Goal: Task Accomplishment & Management: Use online tool/utility

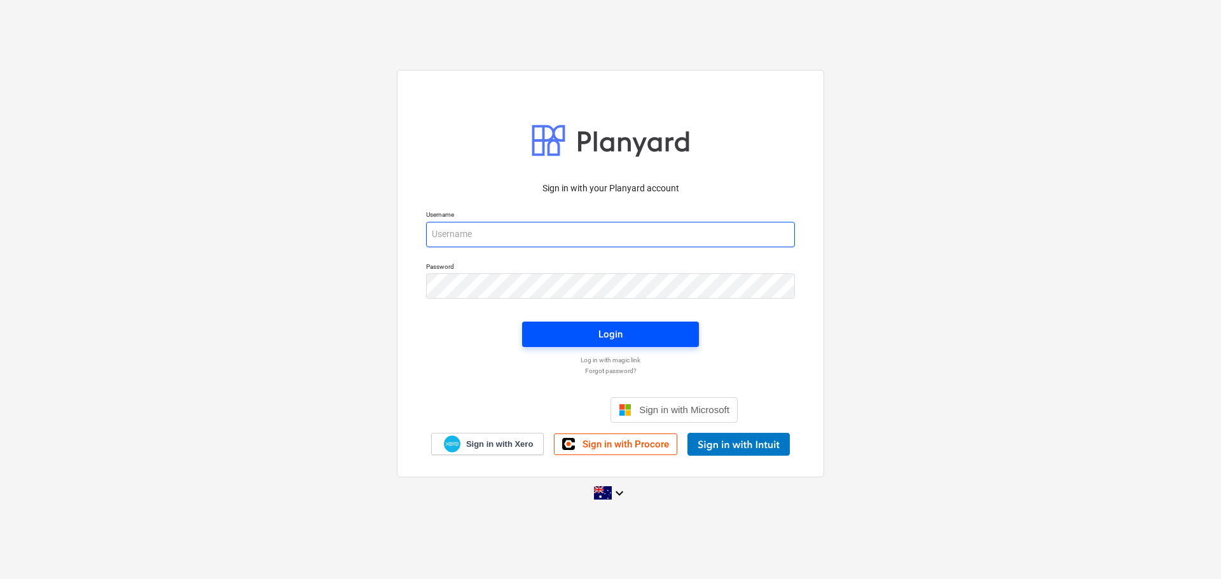
type input "[EMAIL_ADDRESS][DOMAIN_NAME]"
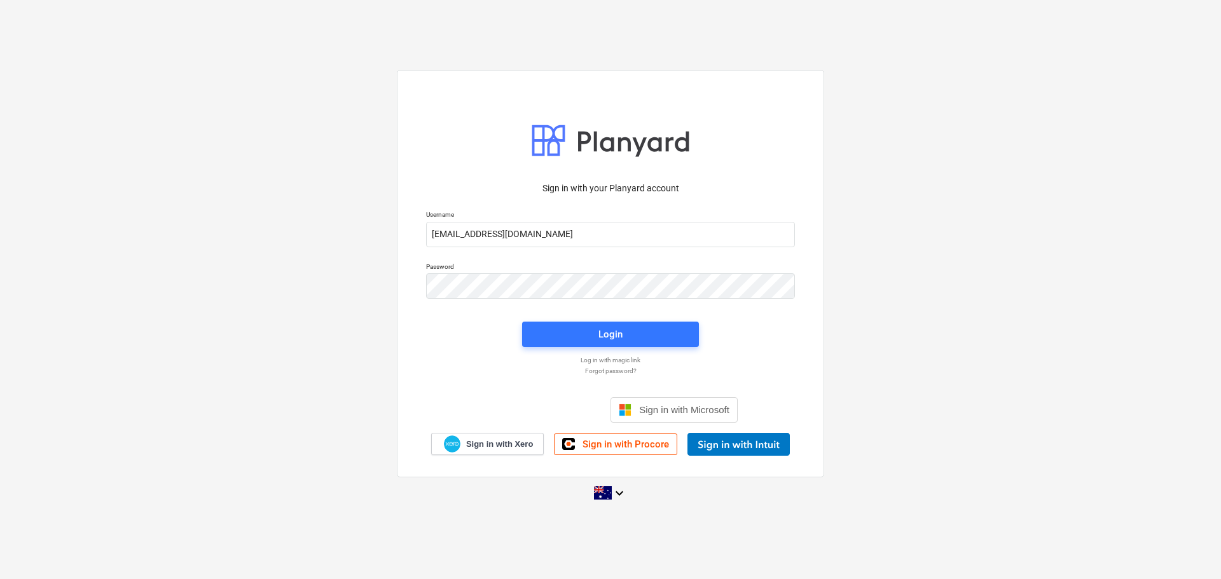
drag, startPoint x: 656, startPoint y: 322, endPoint x: 851, endPoint y: 349, distance: 197.0
click at [656, 322] on button "Login" at bounding box center [610, 334] width 177 height 25
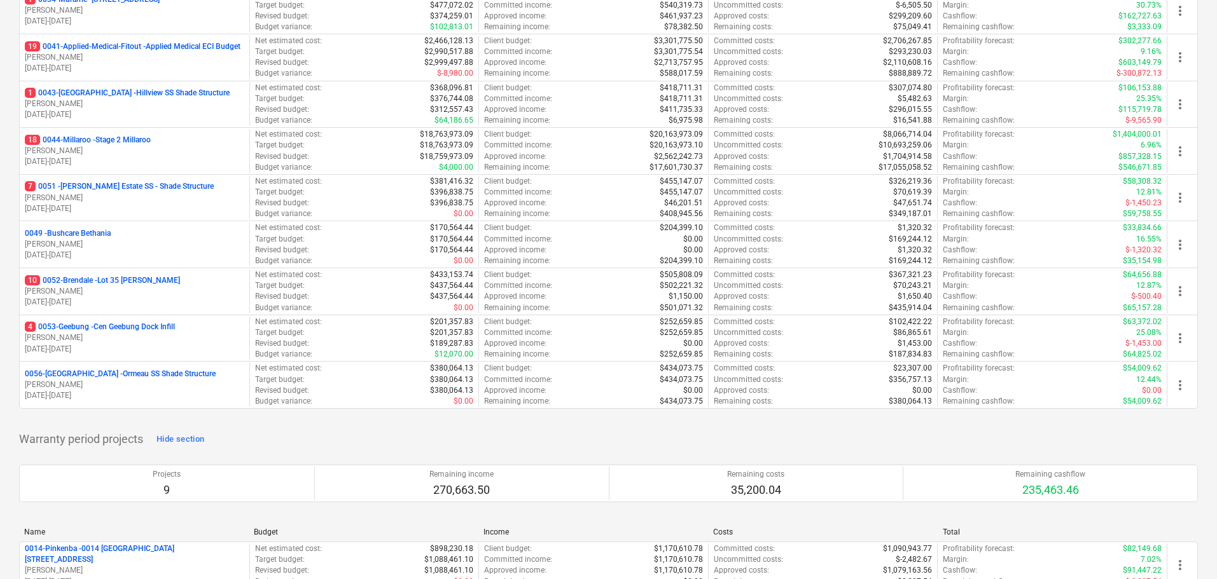
scroll to position [318, 0]
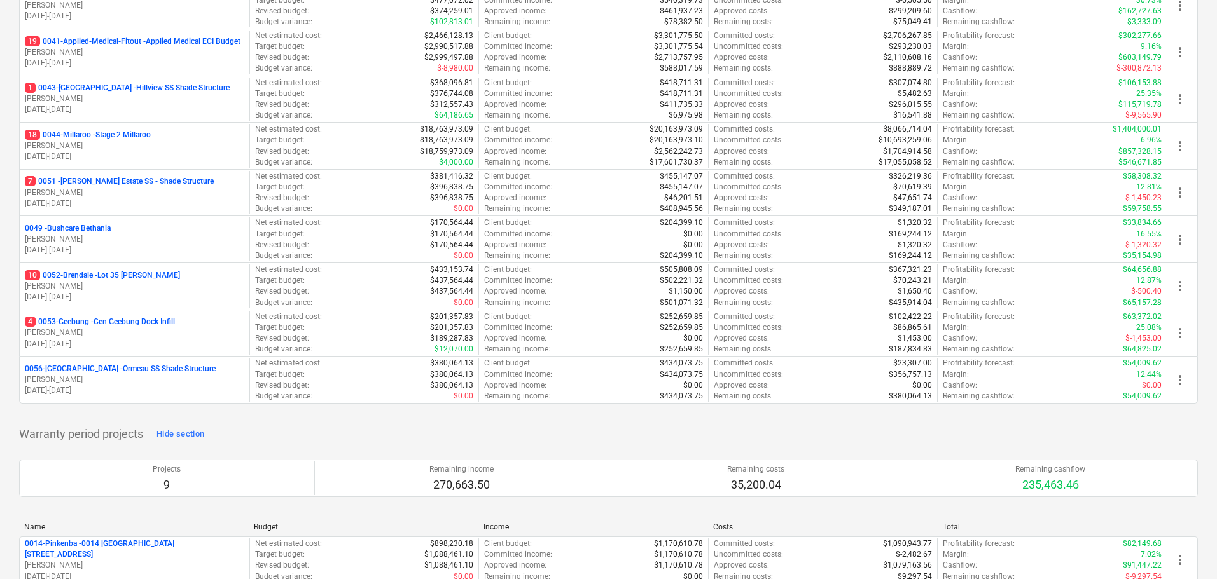
click at [135, 135] on p "18 0044-Millaroo - Stage 2 Millaroo" at bounding box center [88, 135] width 126 height 11
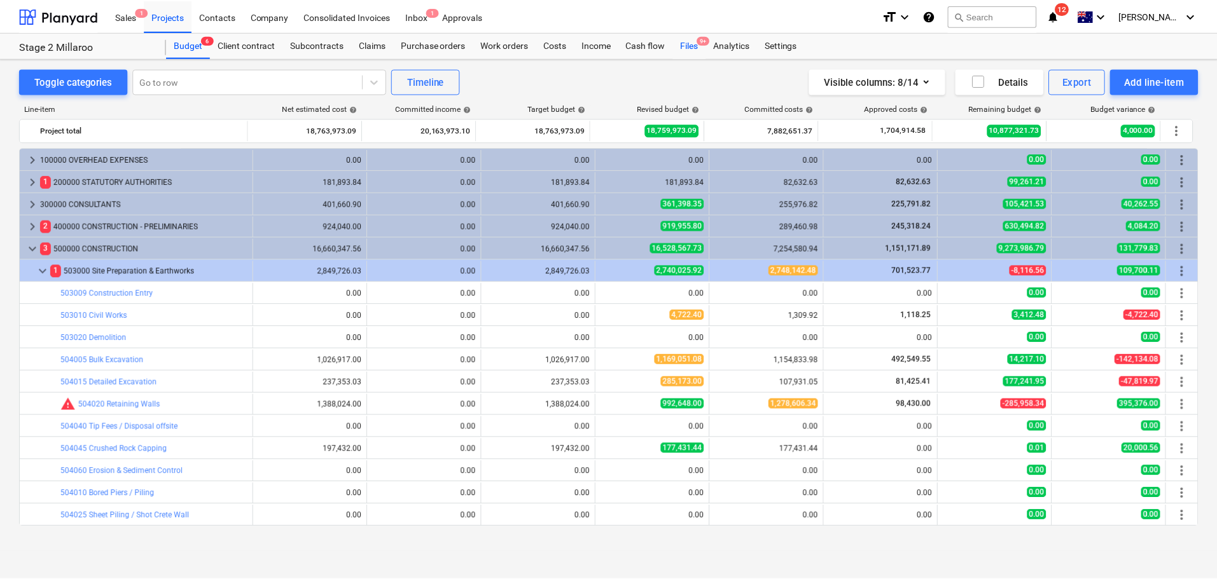
scroll to position [223, 0]
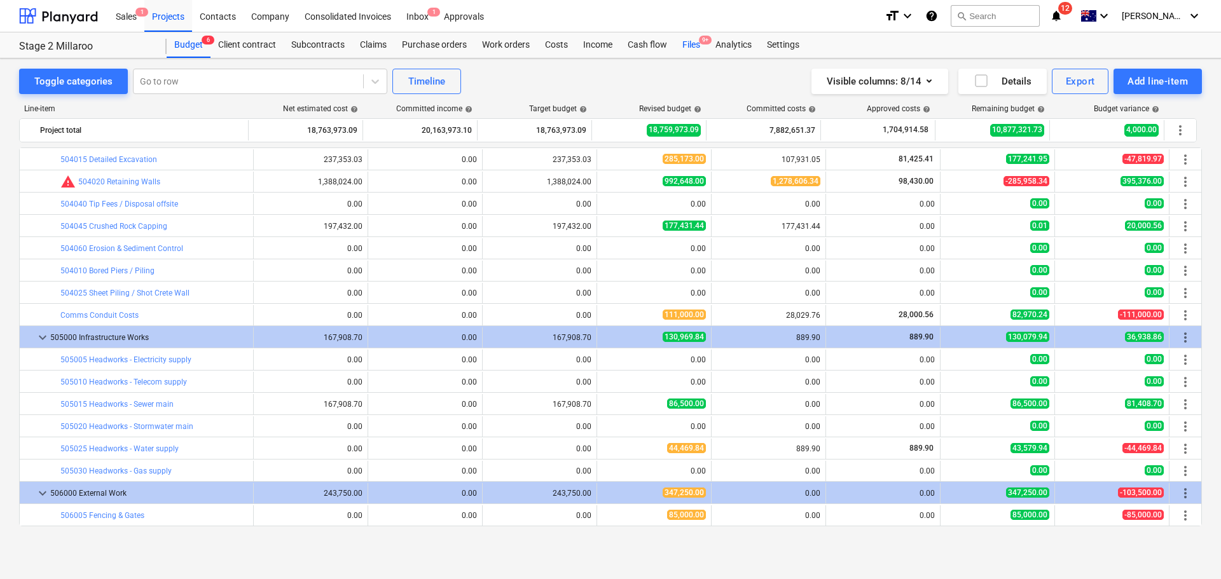
click at [689, 47] on div "Files 9+" at bounding box center [691, 44] width 33 height 25
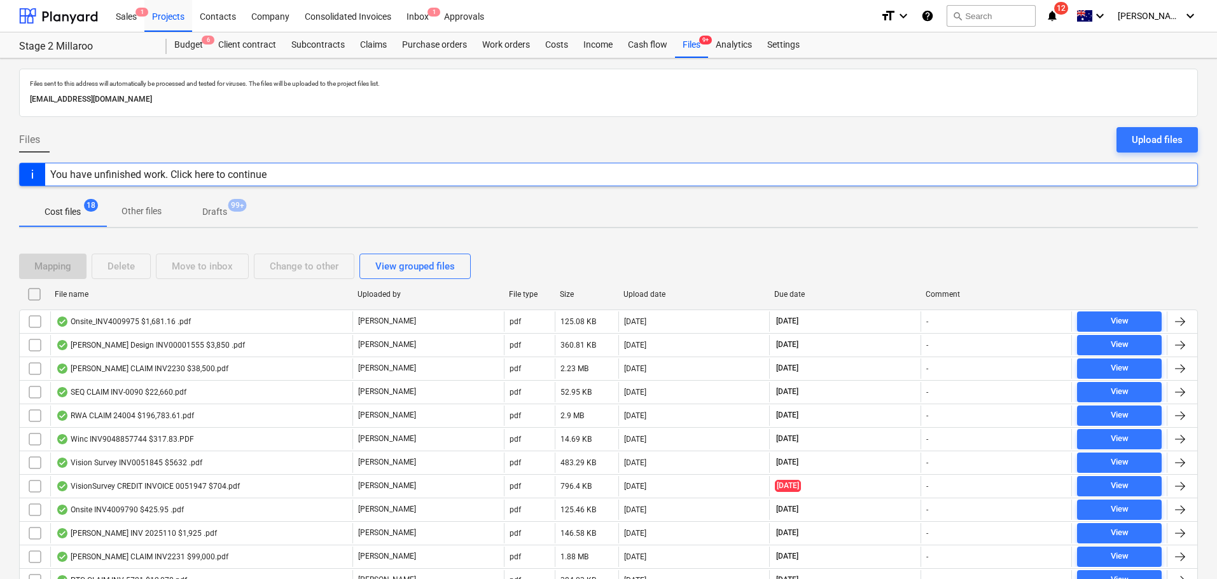
click at [78, 296] on div "File name" at bounding box center [201, 294] width 293 height 9
checkbox input "false"
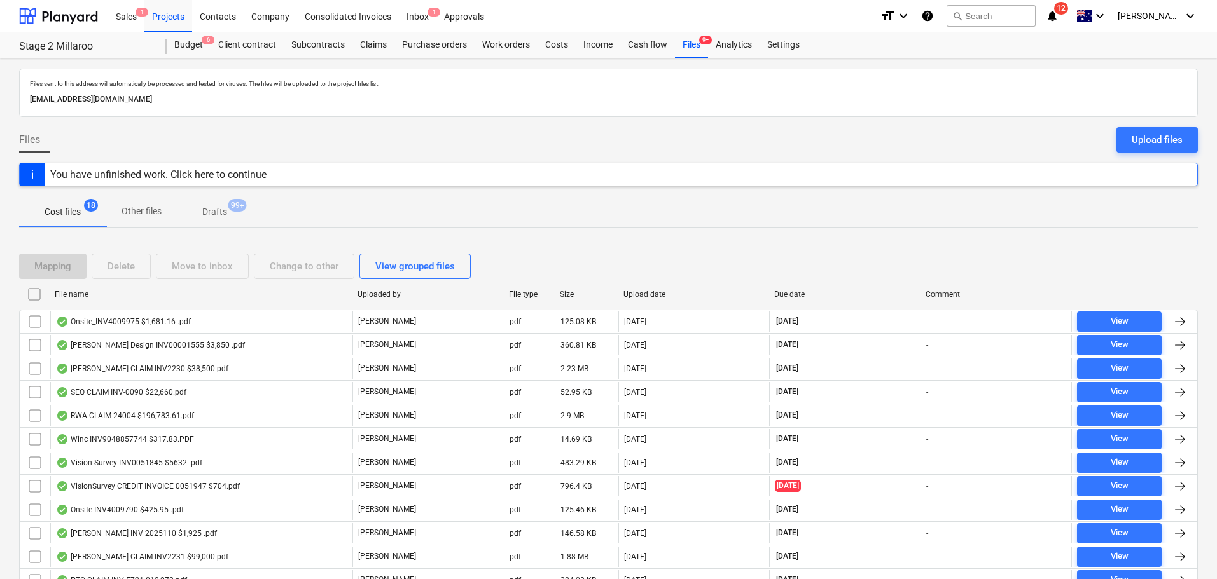
checkbox input "false"
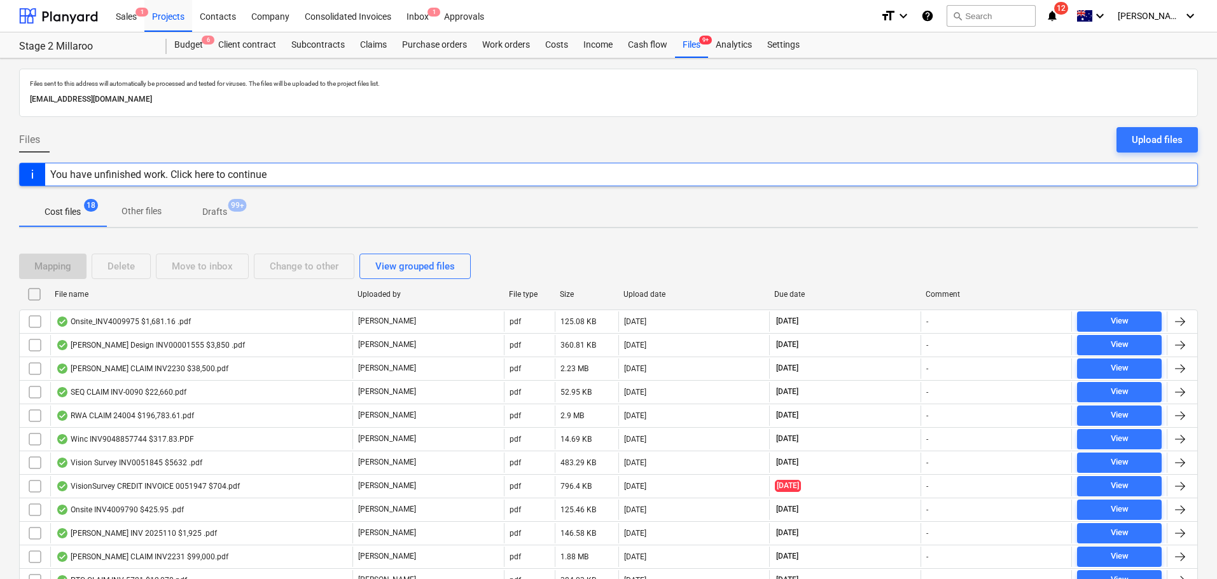
checkbox input "false"
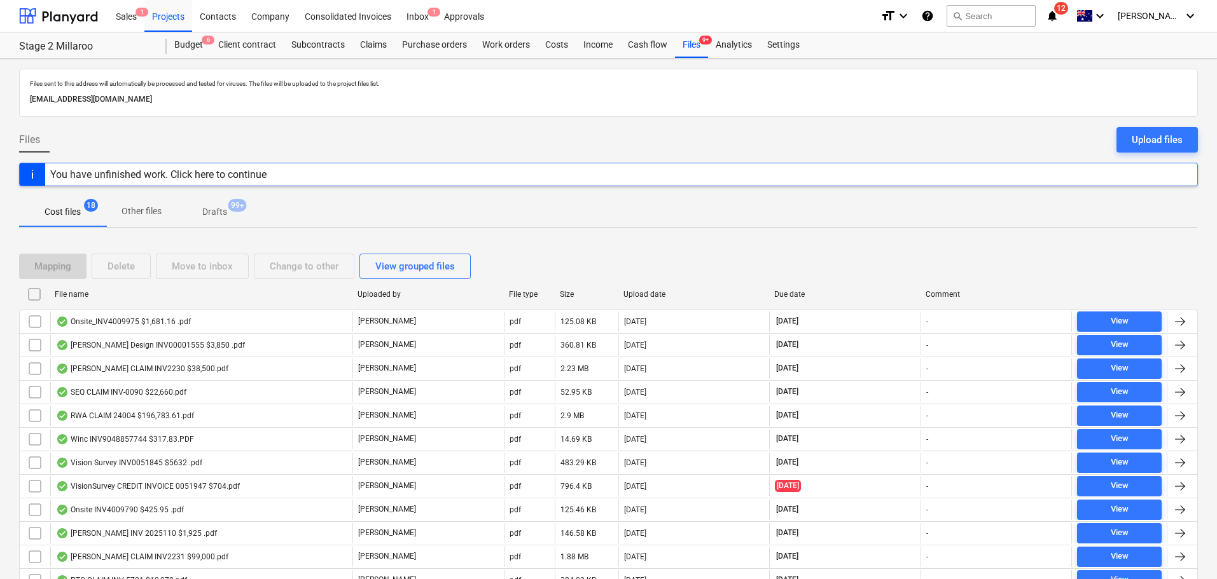
checkbox input "false"
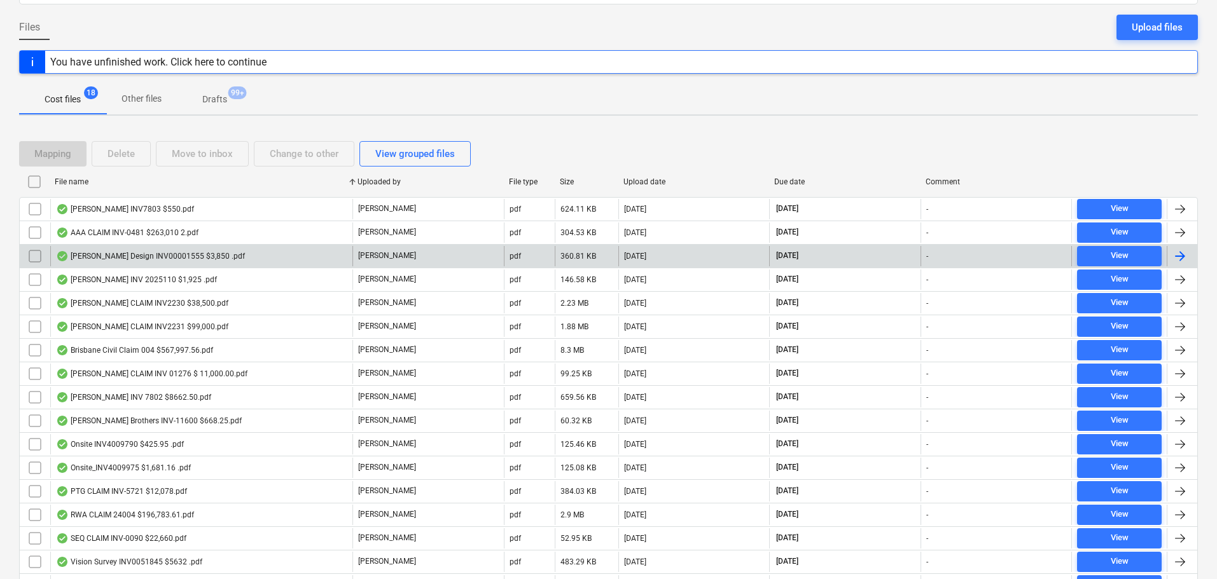
scroll to position [200, 0]
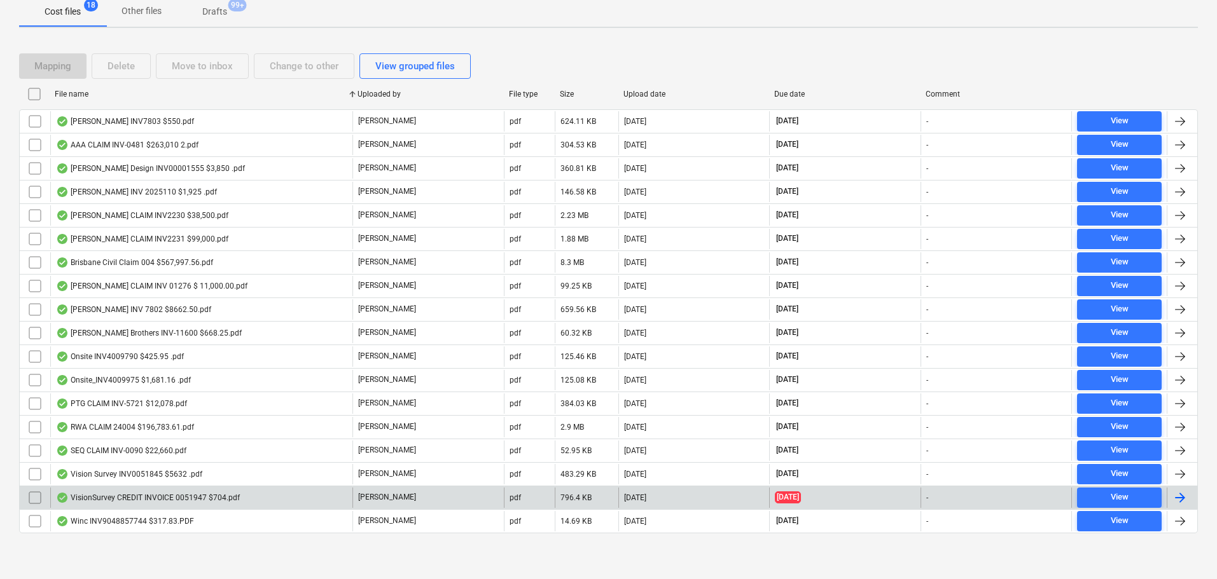
click at [117, 501] on div "VisionSurvey CREDIT INVOICE 0051947 $704.pdf" at bounding box center [148, 498] width 184 height 10
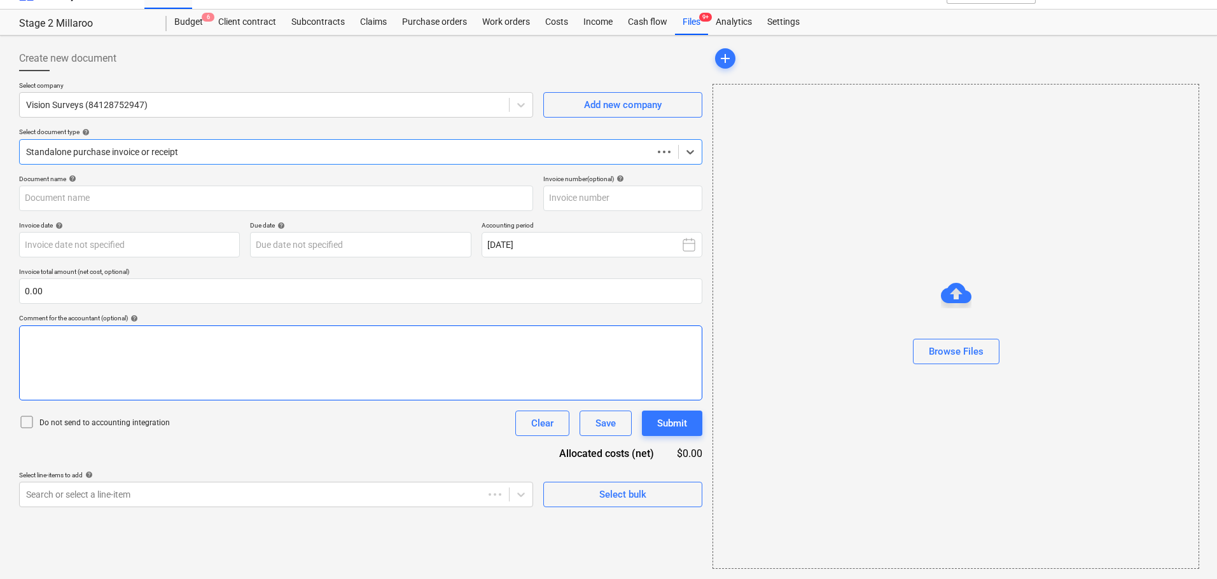
scroll to position [23, 0]
type input "0051947"
type input "[DATE]"
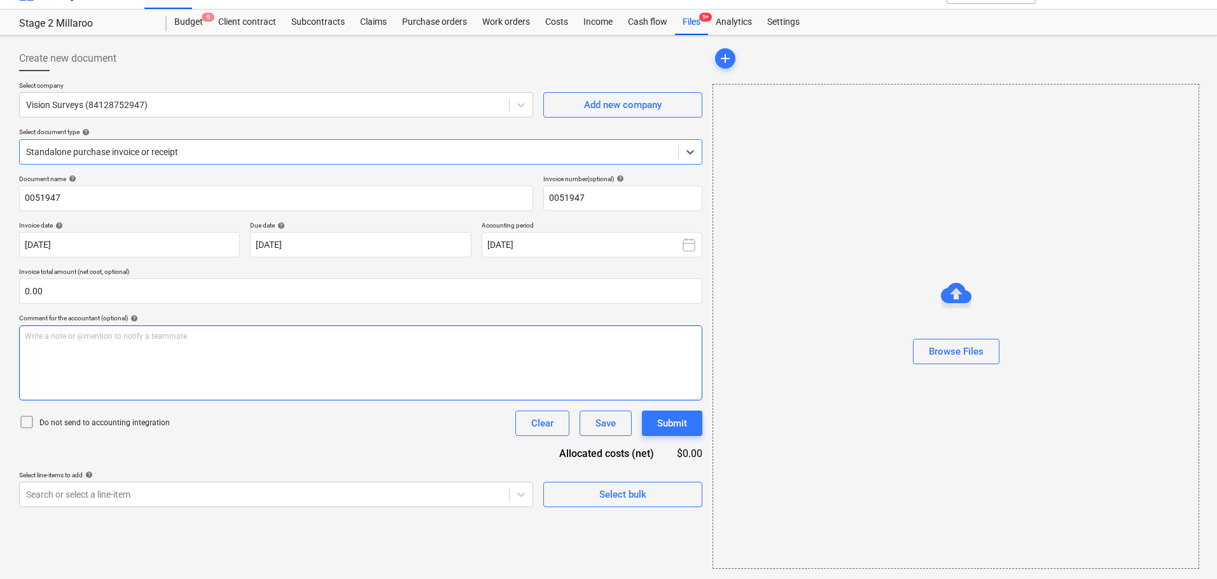
scroll to position [0, 0]
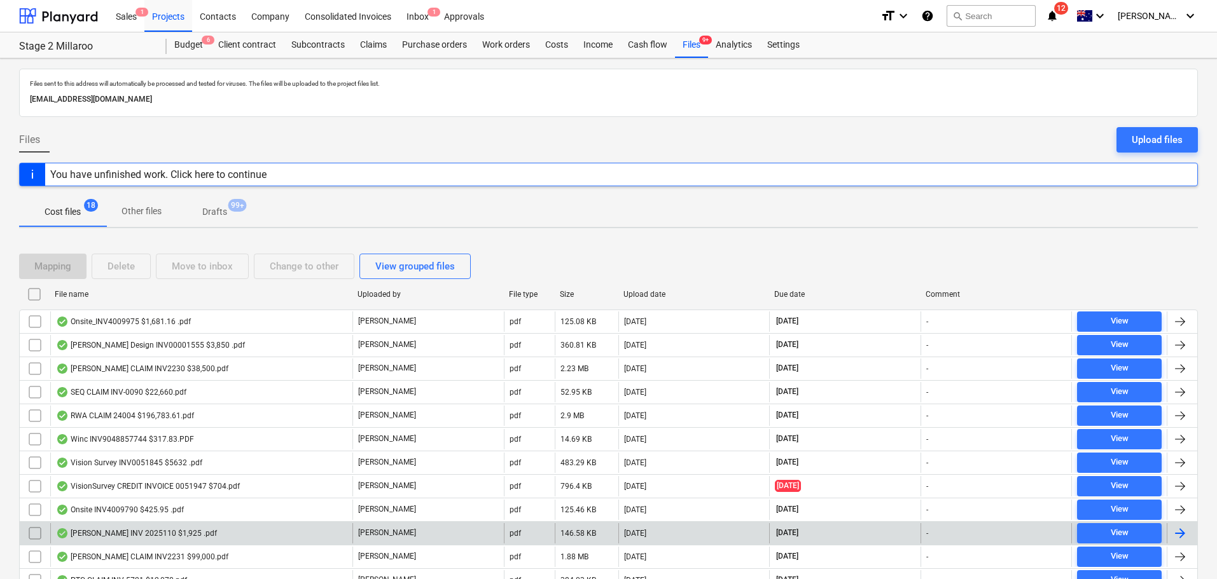
scroll to position [200, 0]
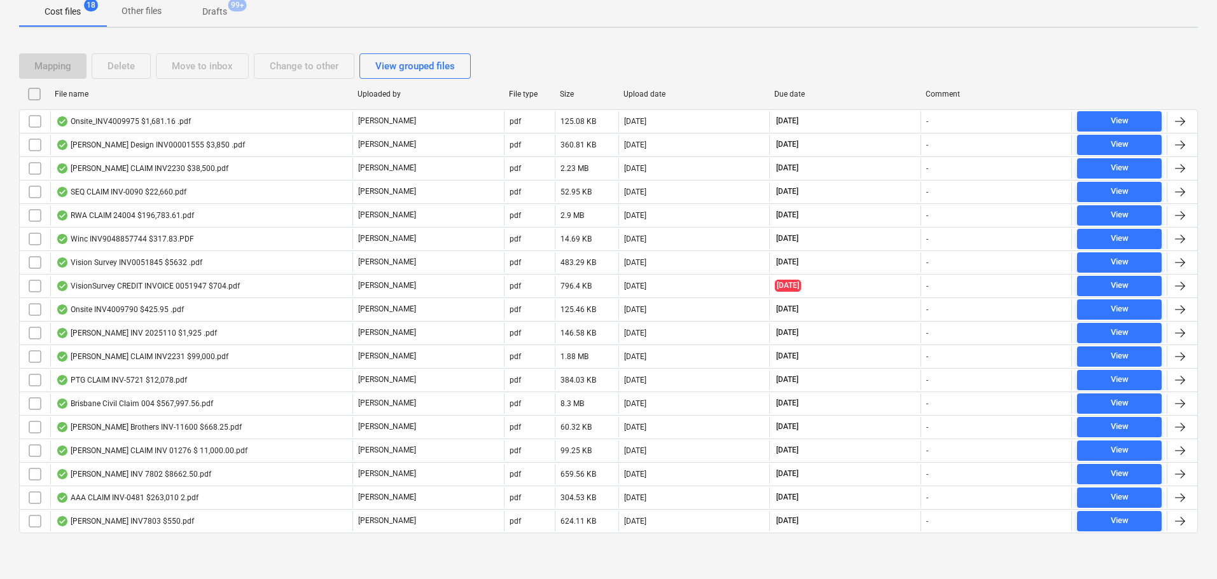
click at [88, 92] on div "File name" at bounding box center [201, 94] width 293 height 9
checkbox input "false"
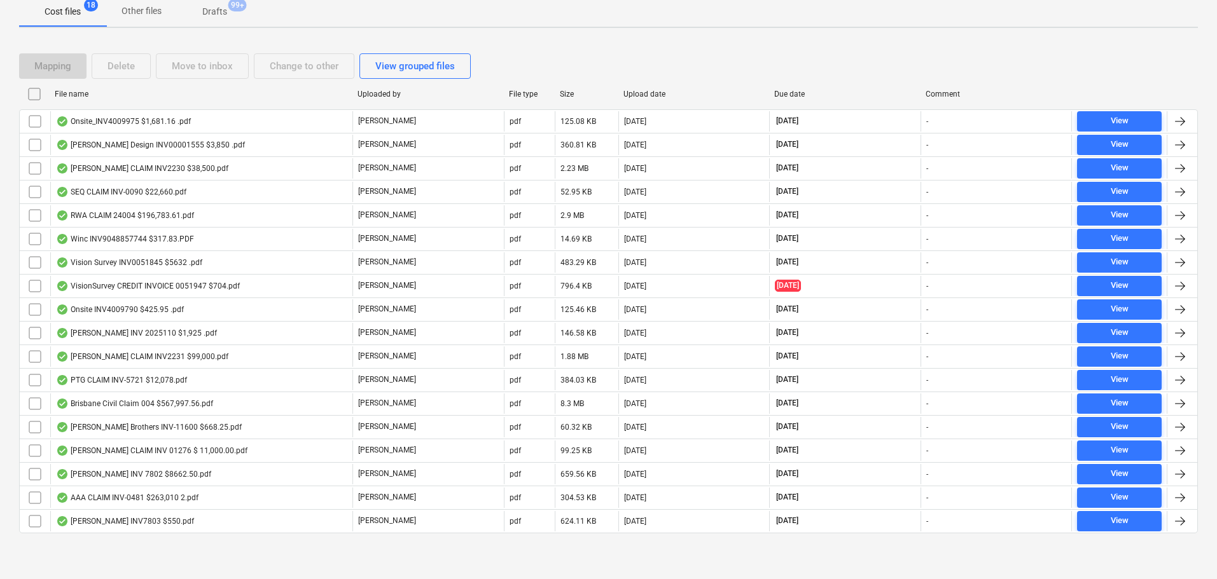
checkbox input "false"
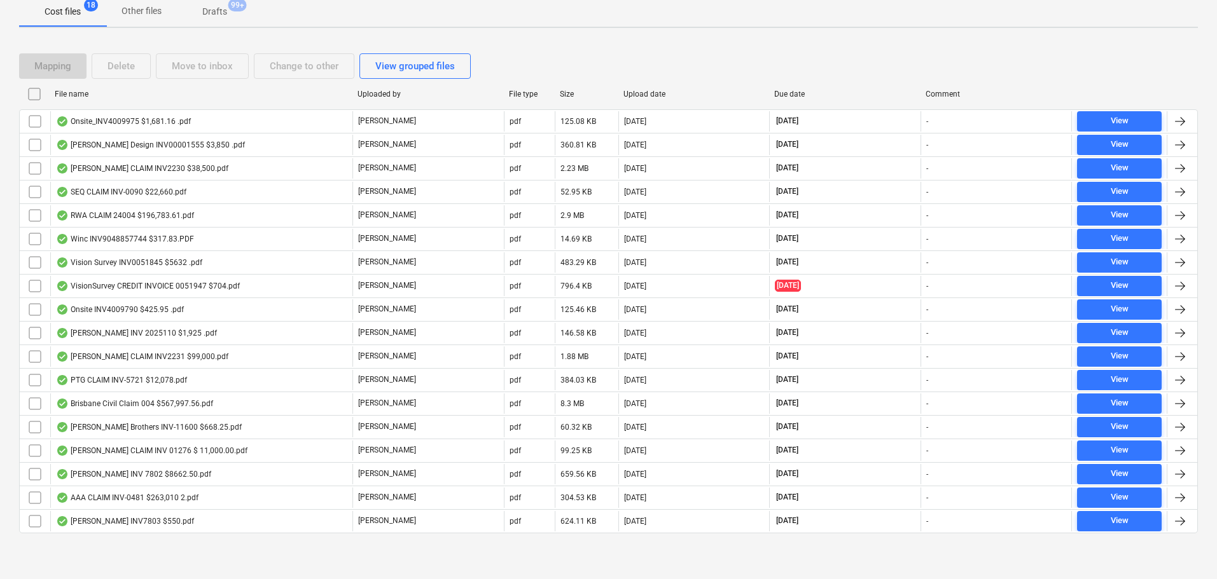
checkbox input "false"
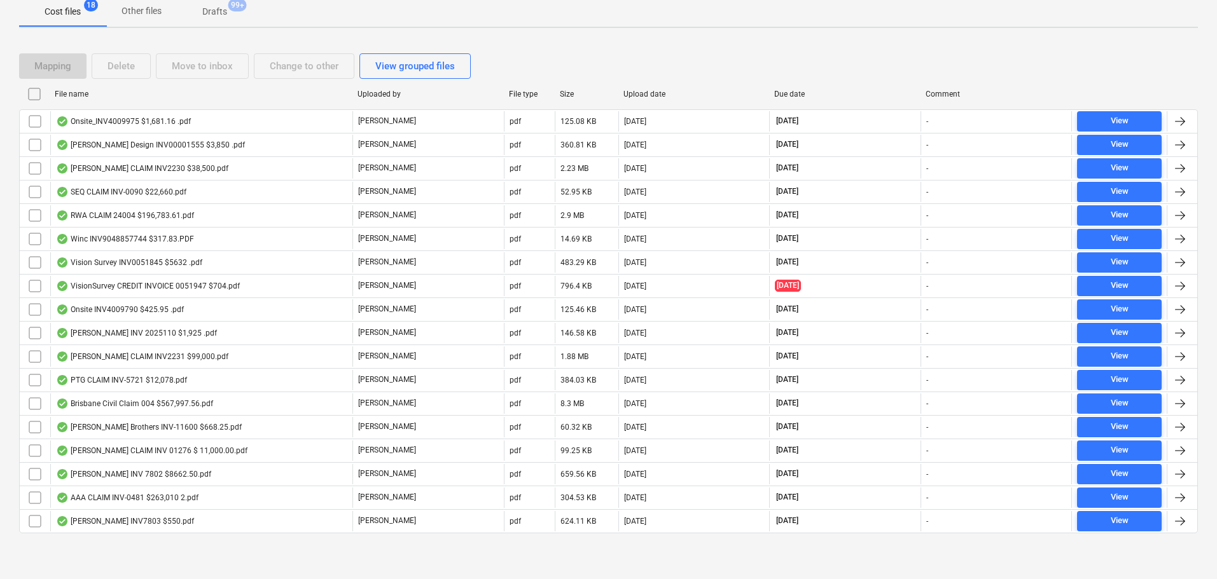
checkbox input "false"
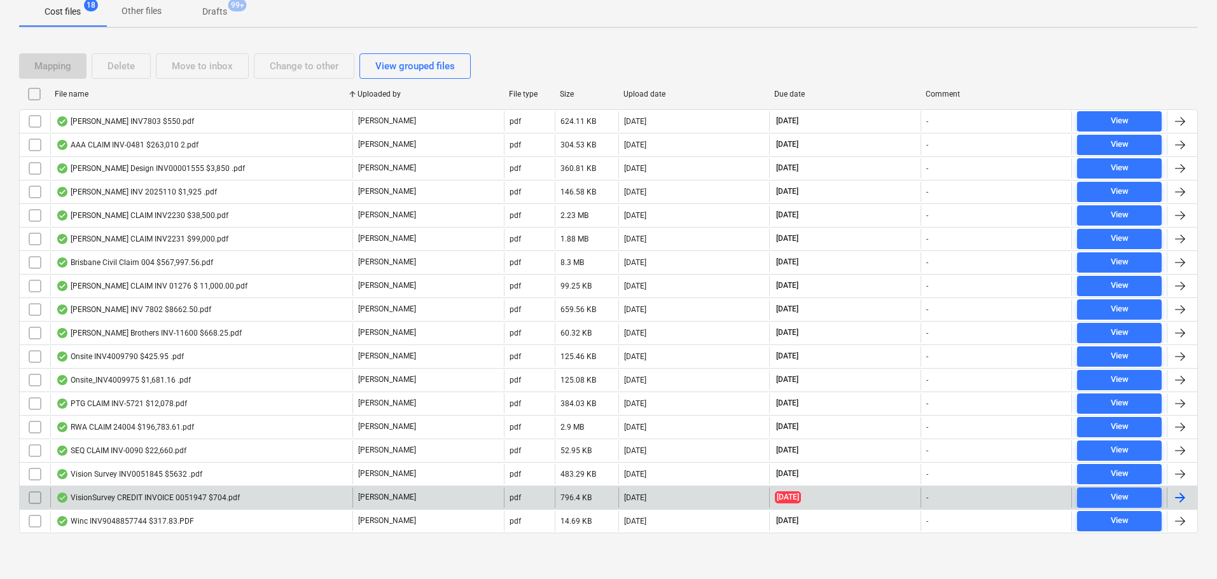
click at [144, 503] on div "VisionSurvey CREDIT INVOICE 0051947 $704.pdf" at bounding box center [201, 498] width 302 height 20
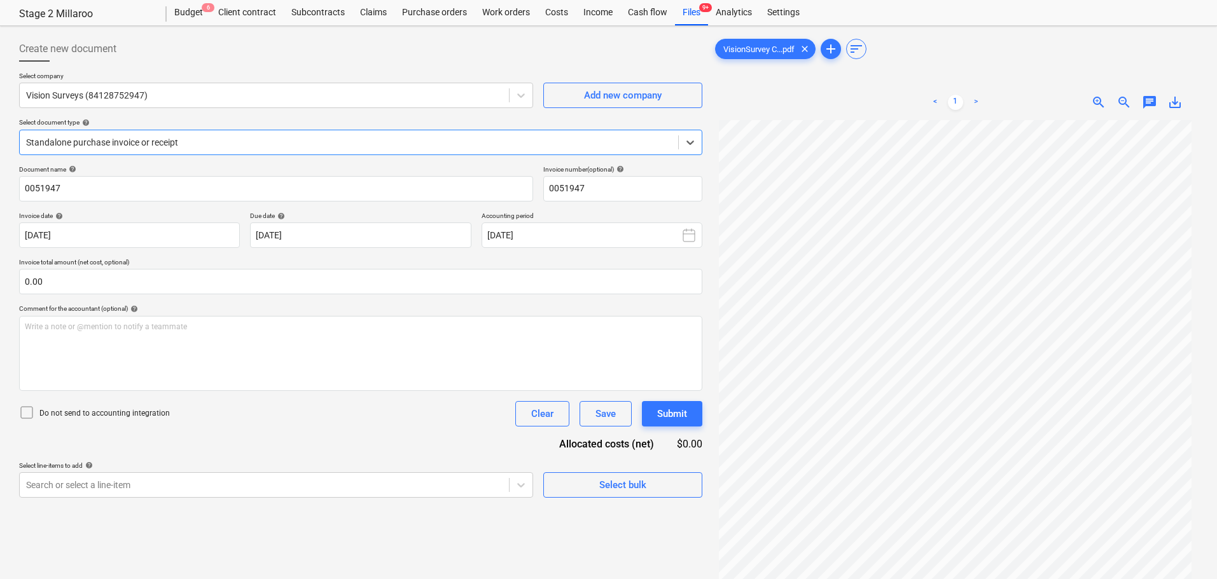
scroll to position [64, 0]
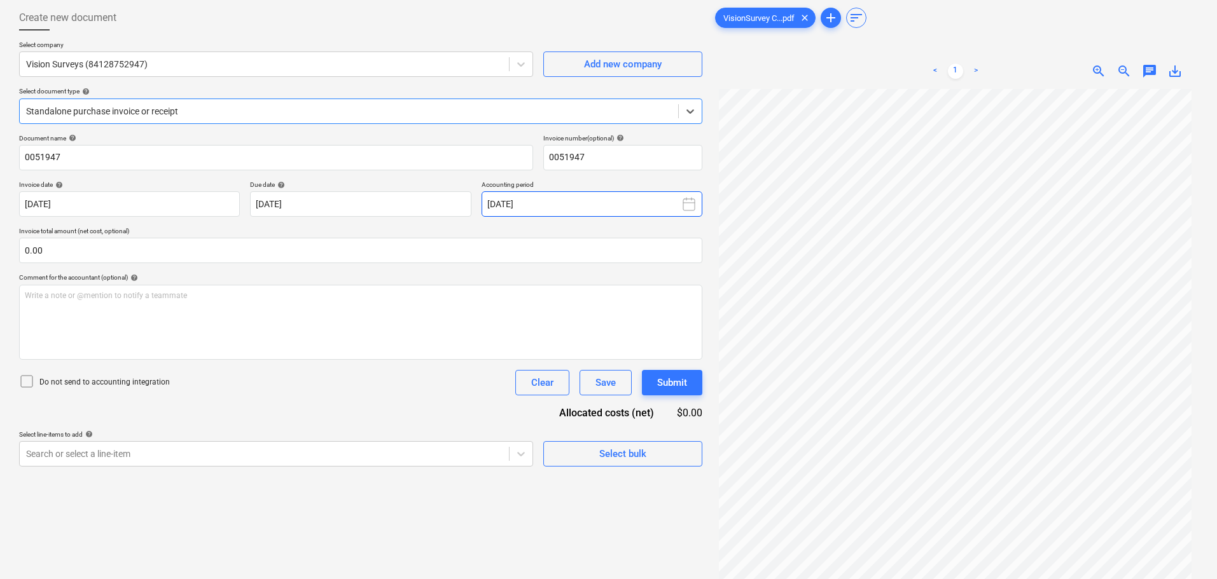
click at [689, 205] on icon at bounding box center [688, 204] width 15 height 15
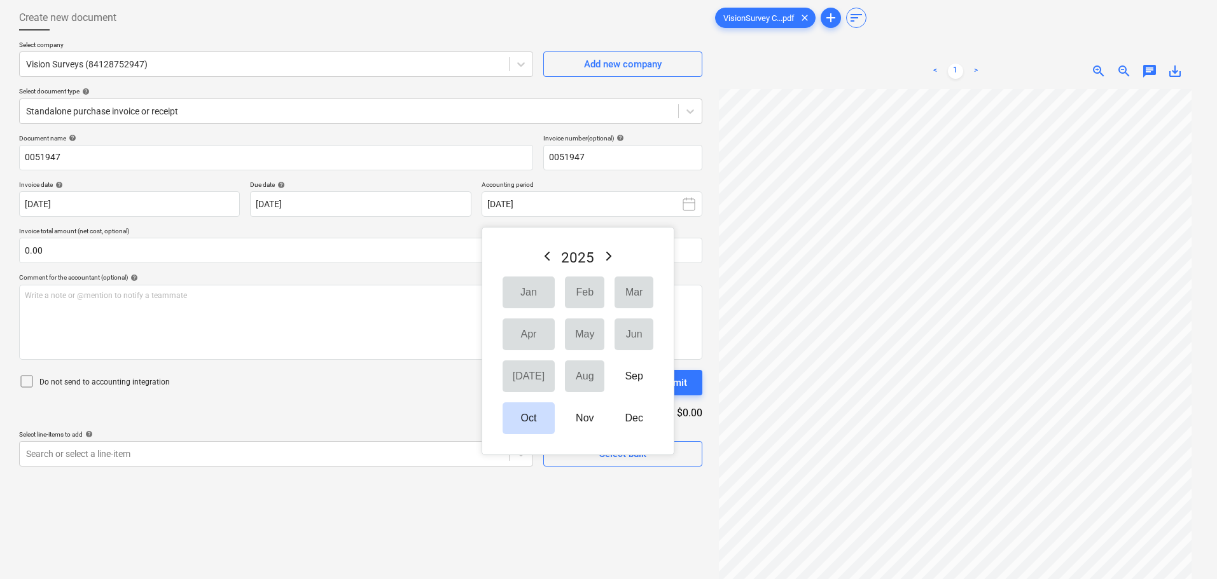
click at [447, 228] on p "Invoice total amount (net cost, optional)" at bounding box center [360, 232] width 683 height 11
click at [688, 201] on icon at bounding box center [688, 204] width 15 height 15
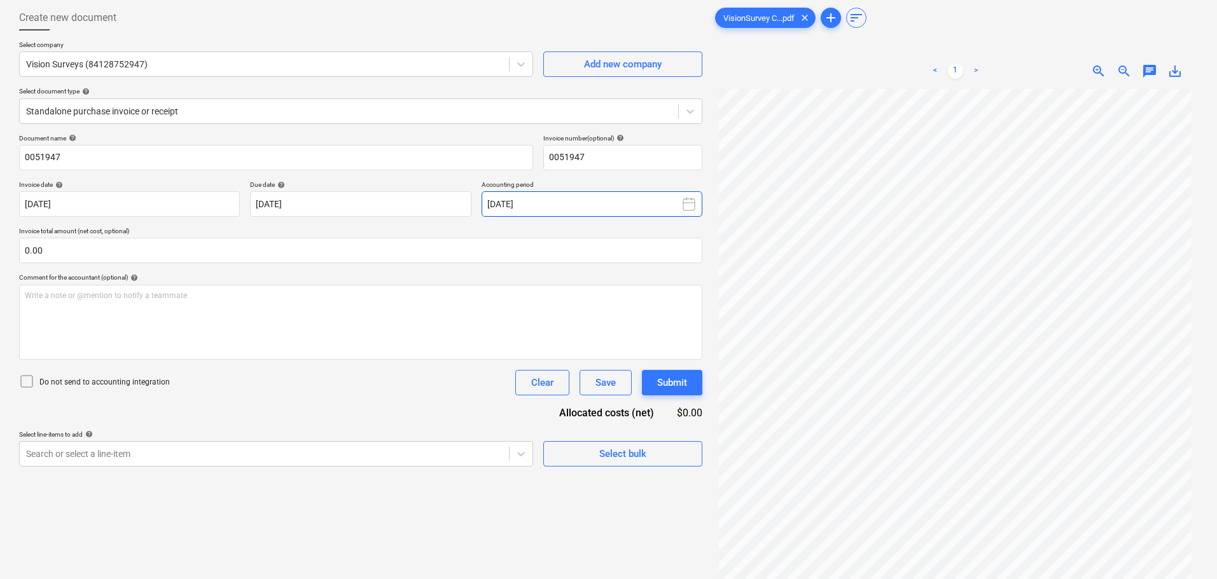
click at [686, 207] on icon at bounding box center [688, 204] width 15 height 15
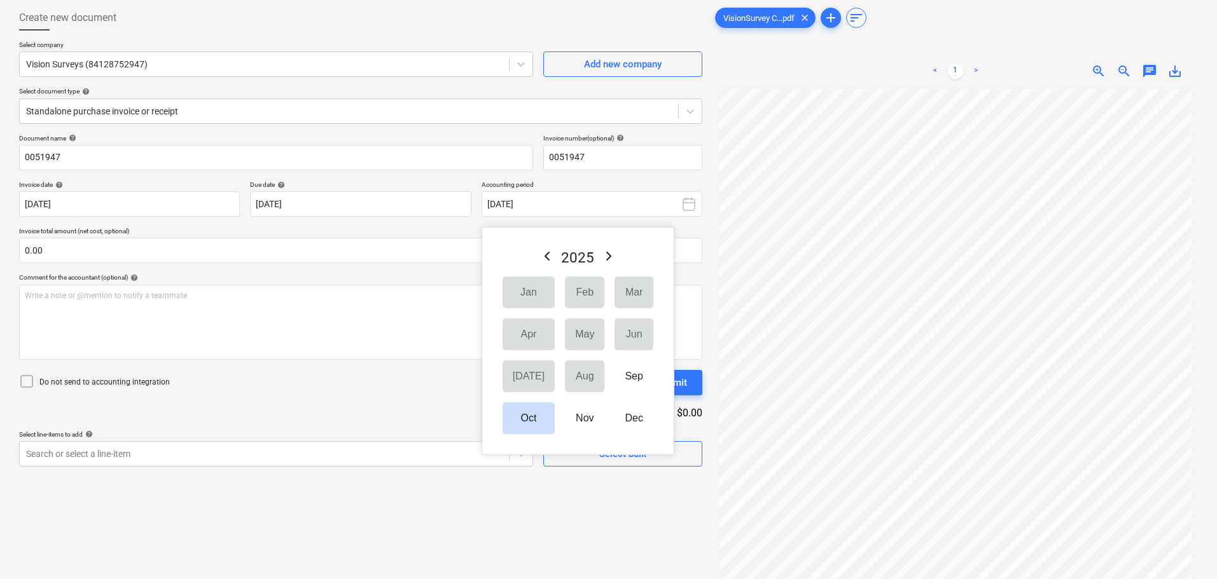
click at [434, 393] on div "Do not send to accounting integration Clear Save Submit" at bounding box center [360, 382] width 683 height 25
click at [428, 228] on p "Invoice total amount (net cost, optional)" at bounding box center [360, 232] width 683 height 11
click at [428, 277] on div "Comment for the accountant (optional) help" at bounding box center [360, 278] width 683 height 8
click at [439, 233] on p "Invoice total amount (net cost, optional)" at bounding box center [360, 232] width 683 height 11
click at [431, 431] on div "Select line-items to add help" at bounding box center [276, 435] width 514 height 8
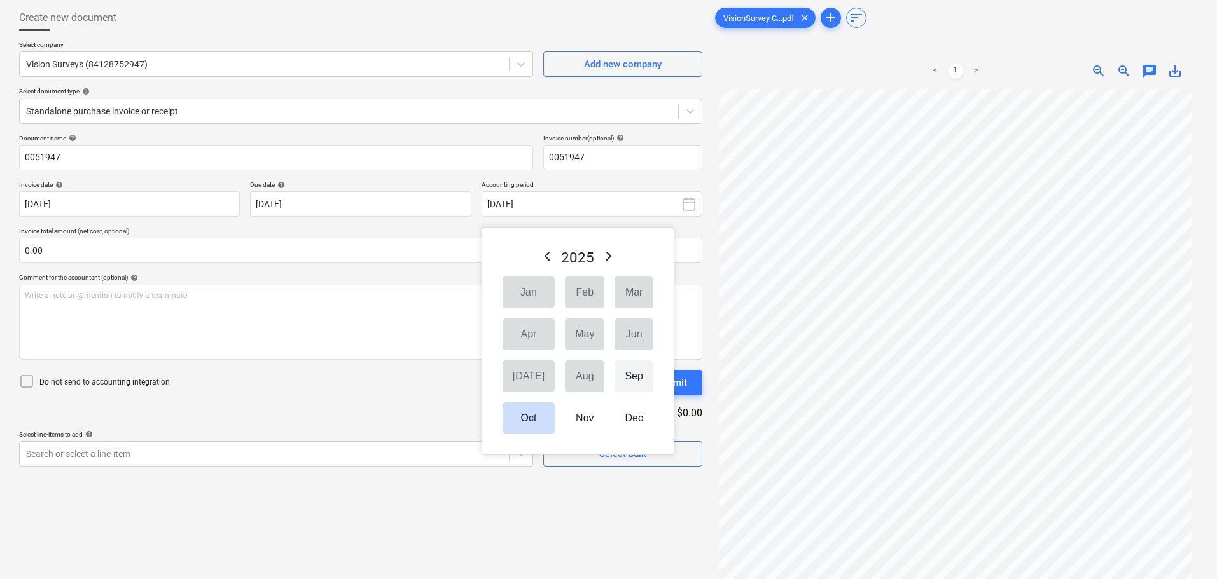
click at [614, 381] on button "Sep" at bounding box center [633, 377] width 38 height 32
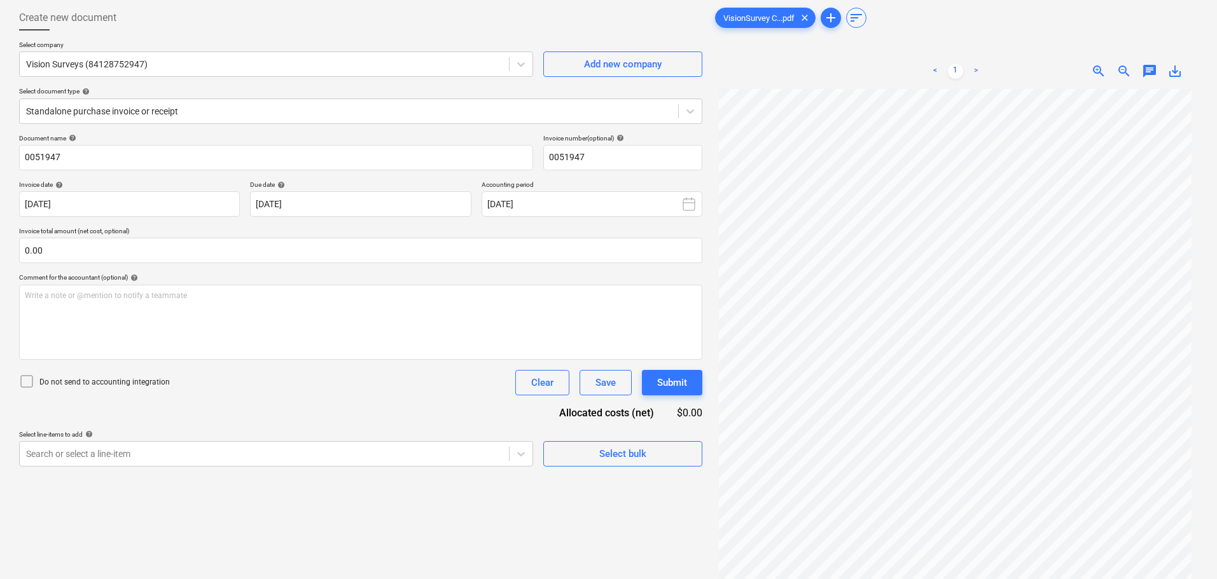
click at [417, 410] on div "Document name help 0051947 Invoice number (optional) help 0051947 Invoice date …" at bounding box center [360, 300] width 683 height 333
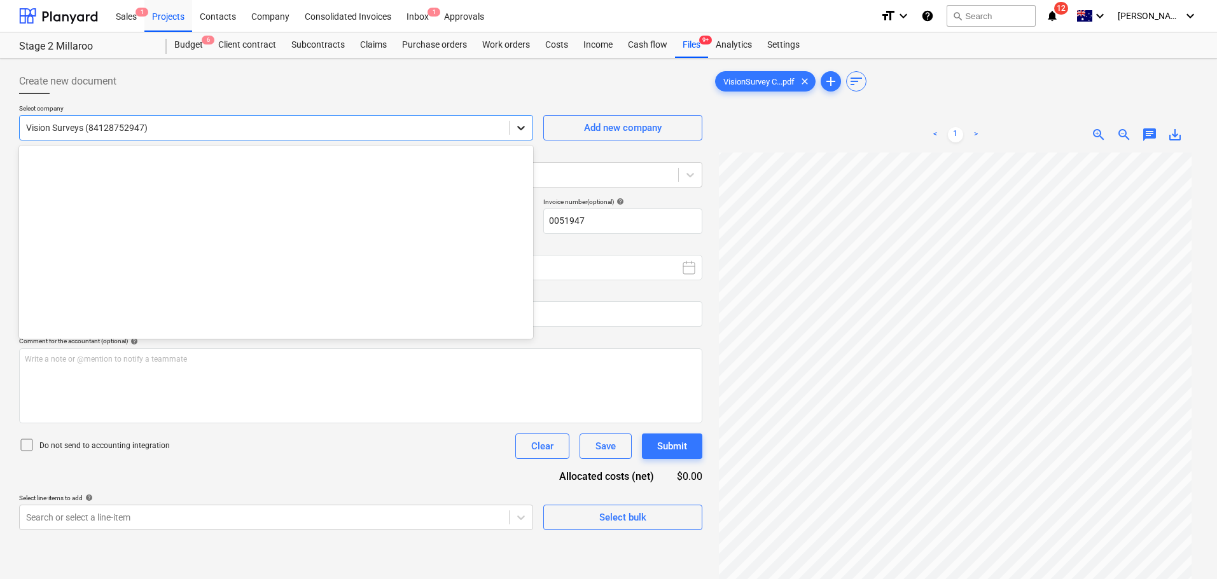
click at [523, 132] on icon at bounding box center [521, 127] width 13 height 13
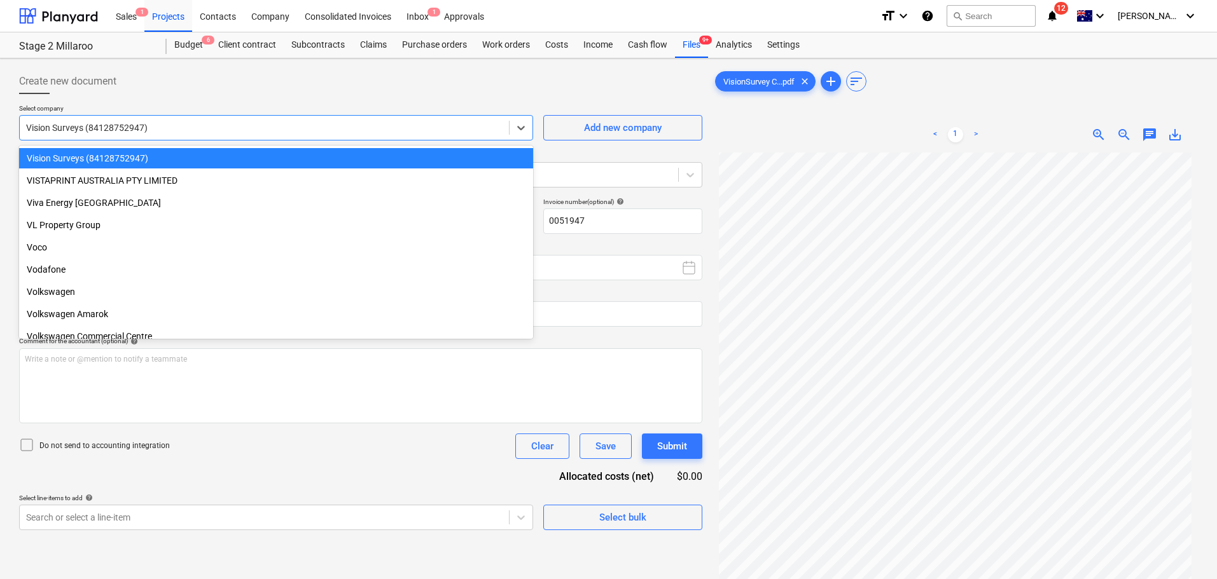
click at [628, 156] on div "Select document type help" at bounding box center [360, 155] width 683 height 8
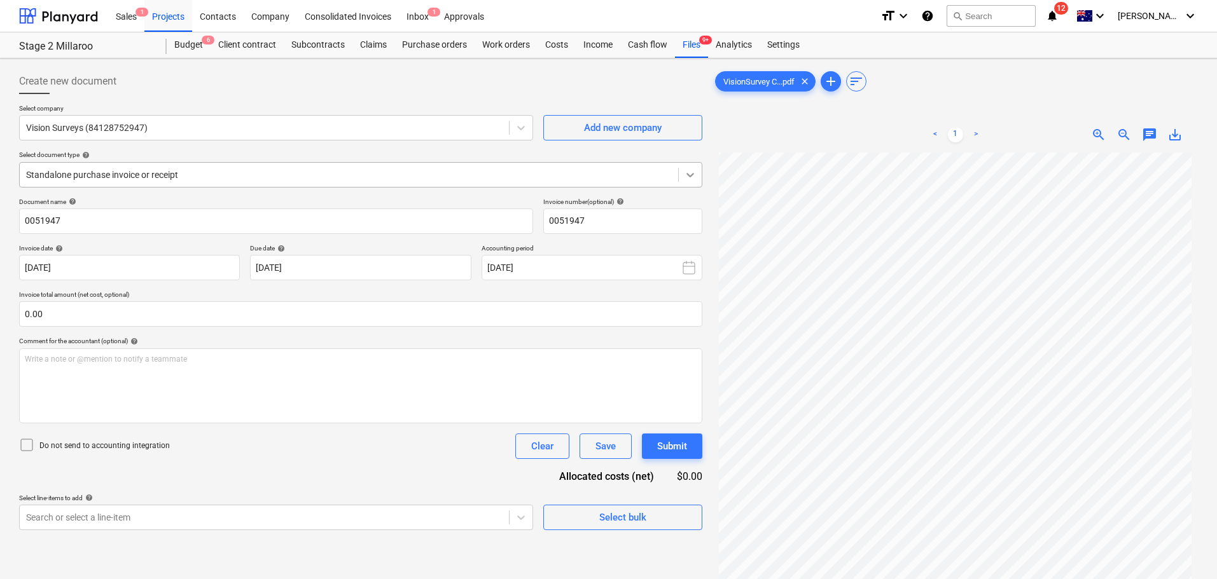
click at [695, 175] on icon at bounding box center [690, 175] width 13 height 13
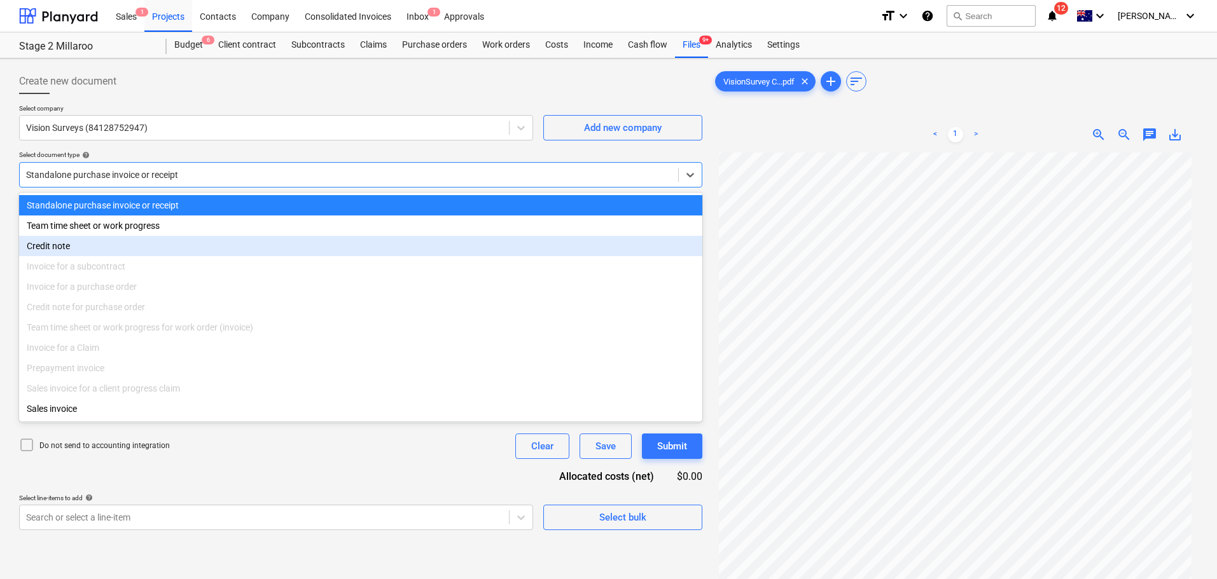
click at [60, 247] on div "Credit note" at bounding box center [360, 246] width 683 height 20
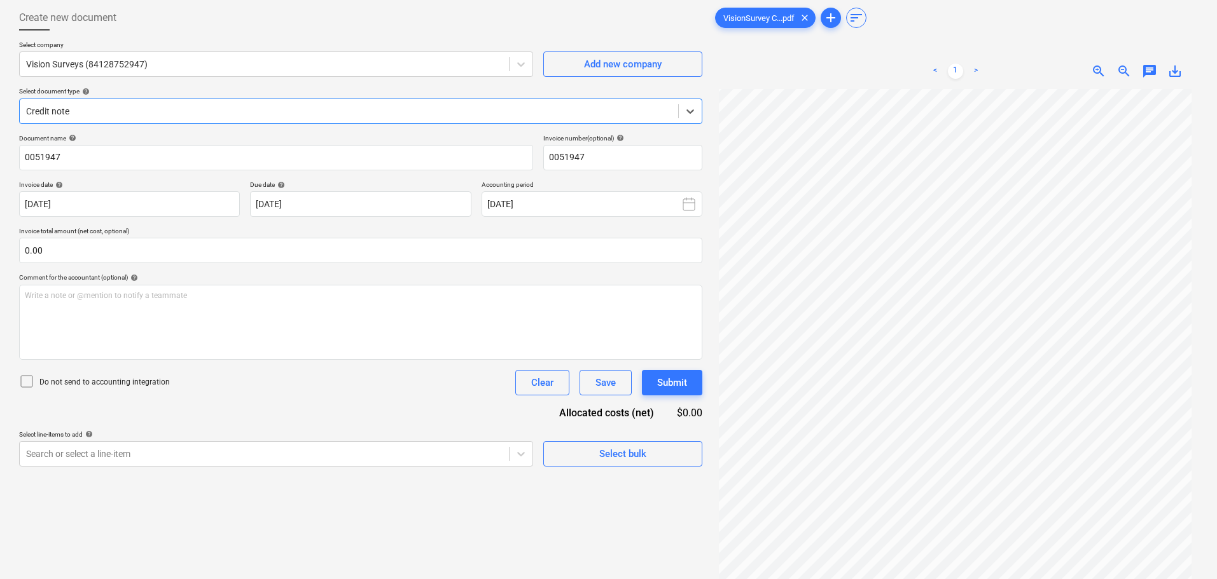
scroll to position [127, 0]
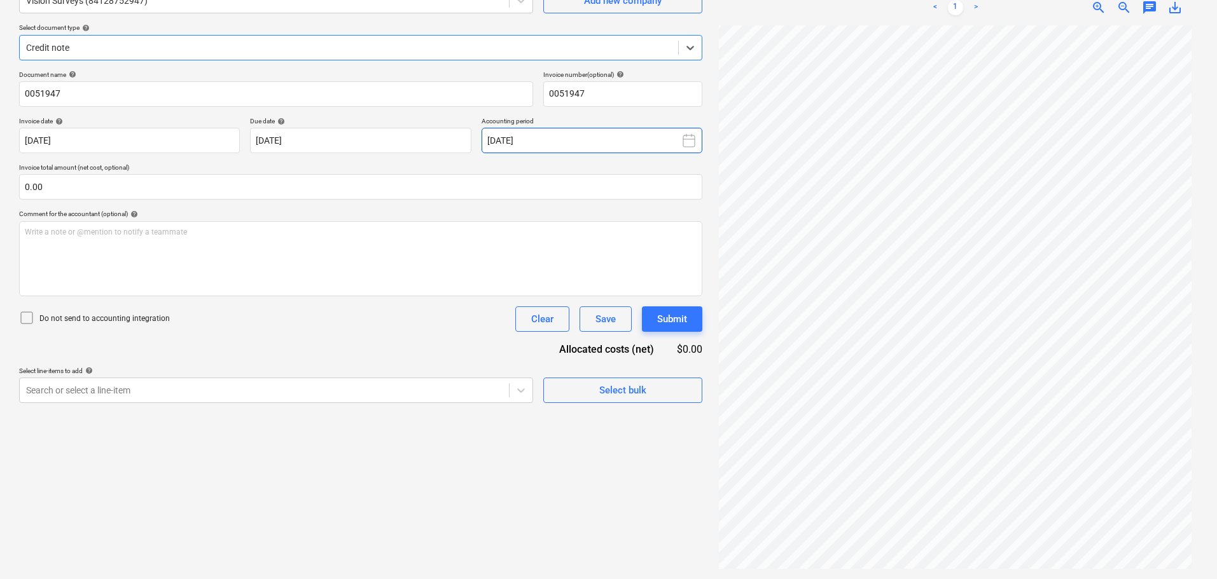
click at [694, 142] on icon at bounding box center [688, 140] width 15 height 15
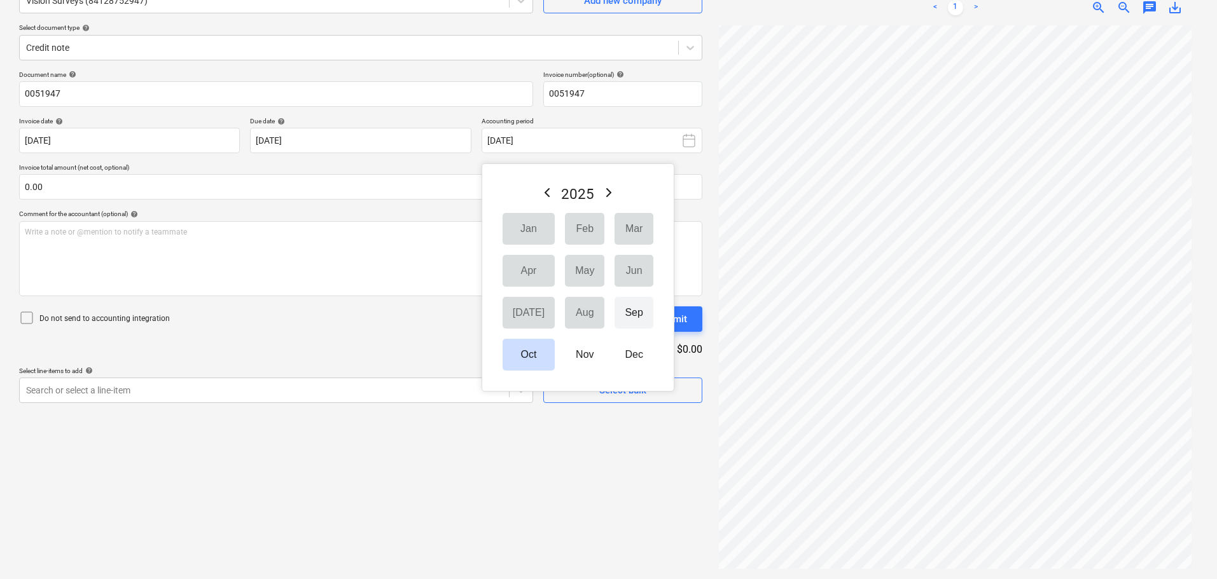
click at [614, 314] on button "Sep" at bounding box center [633, 313] width 38 height 32
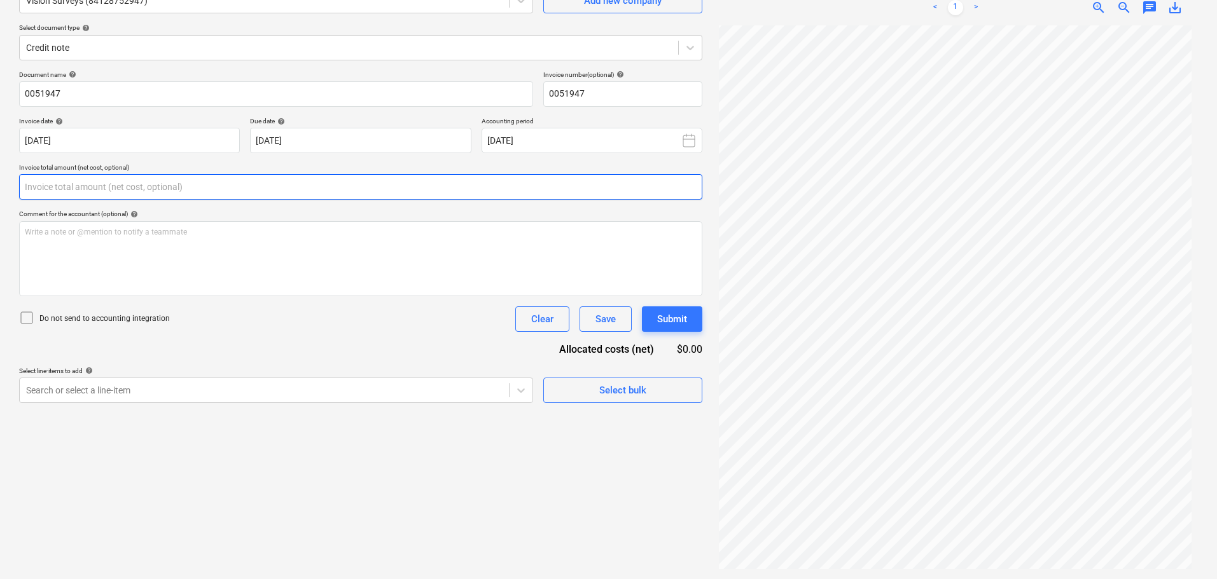
click at [85, 191] on input "text" at bounding box center [360, 186] width 683 height 25
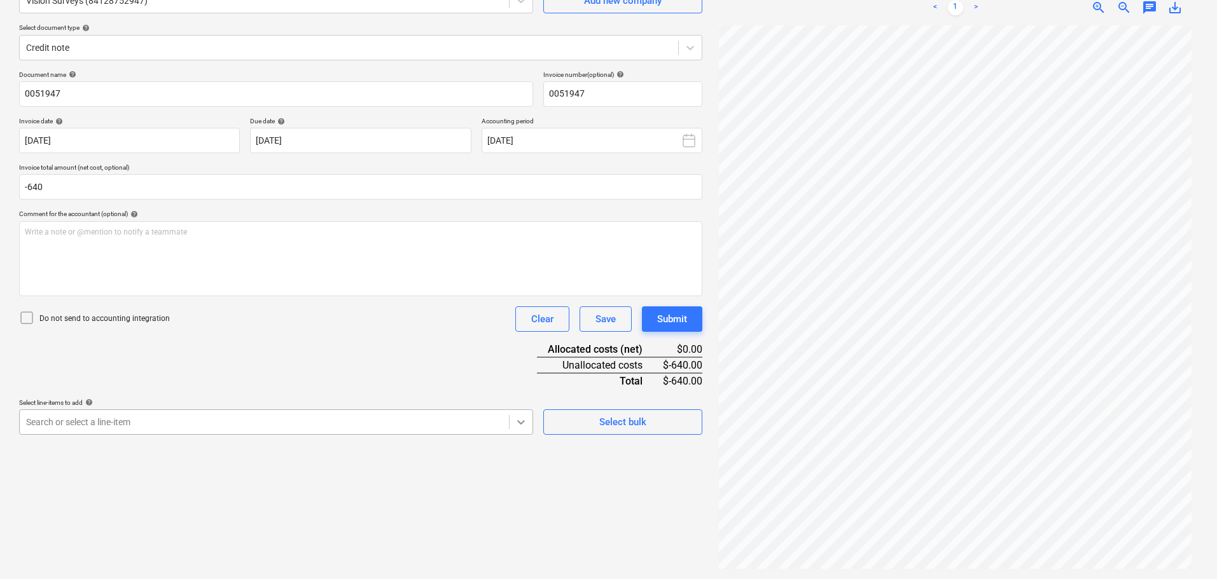
type input "-640.00"
click at [521, 420] on body "Sales 1 Projects Contacts Company Consolidated Invoices Inbox 1 Approvals forma…" at bounding box center [608, 162] width 1217 height 579
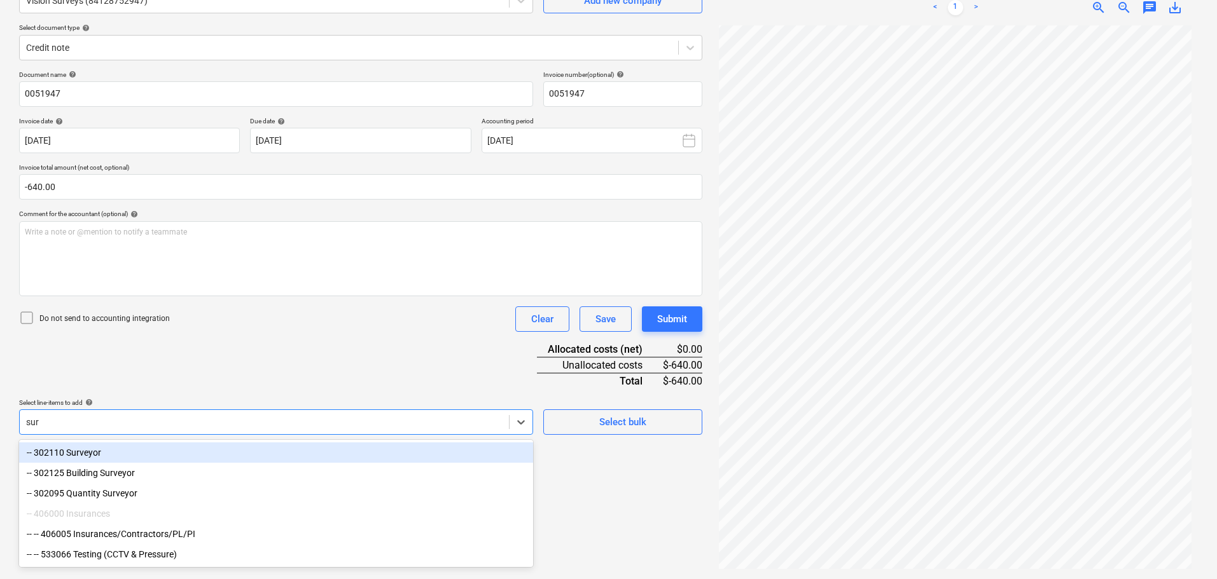
type input "sur"
click at [190, 369] on div "Document name help 0051947 Invoice number (optional) help 0051947 Invoice date …" at bounding box center [360, 253] width 683 height 364
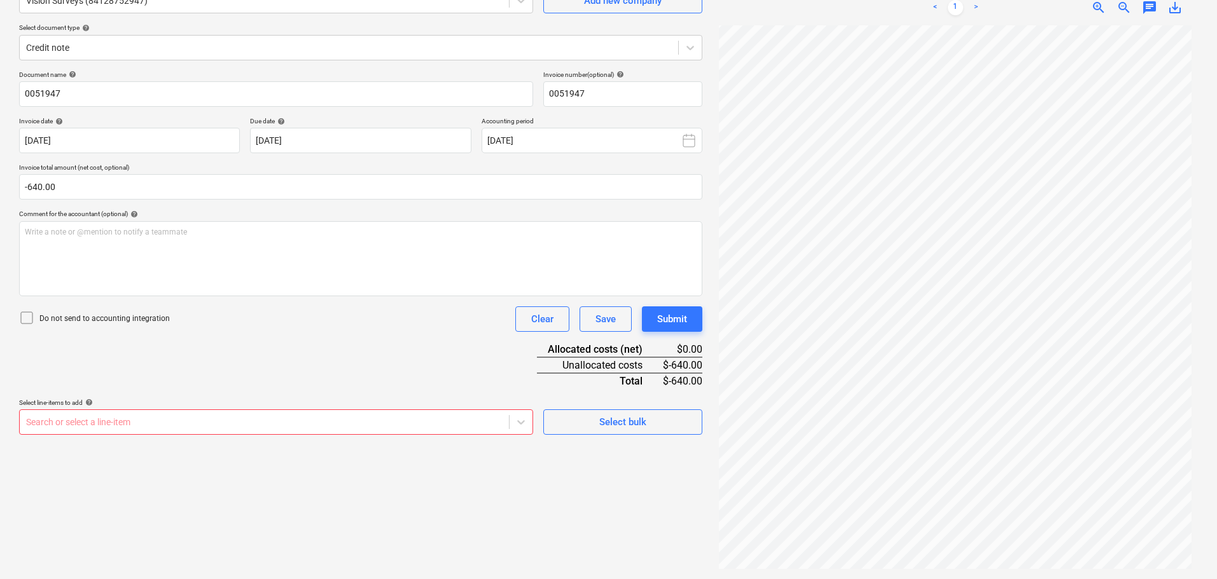
click at [134, 420] on body "Sales 1 Projects Contacts Company Consolidated Invoices Inbox 1 Approvals forma…" at bounding box center [608, 162] width 1217 height 579
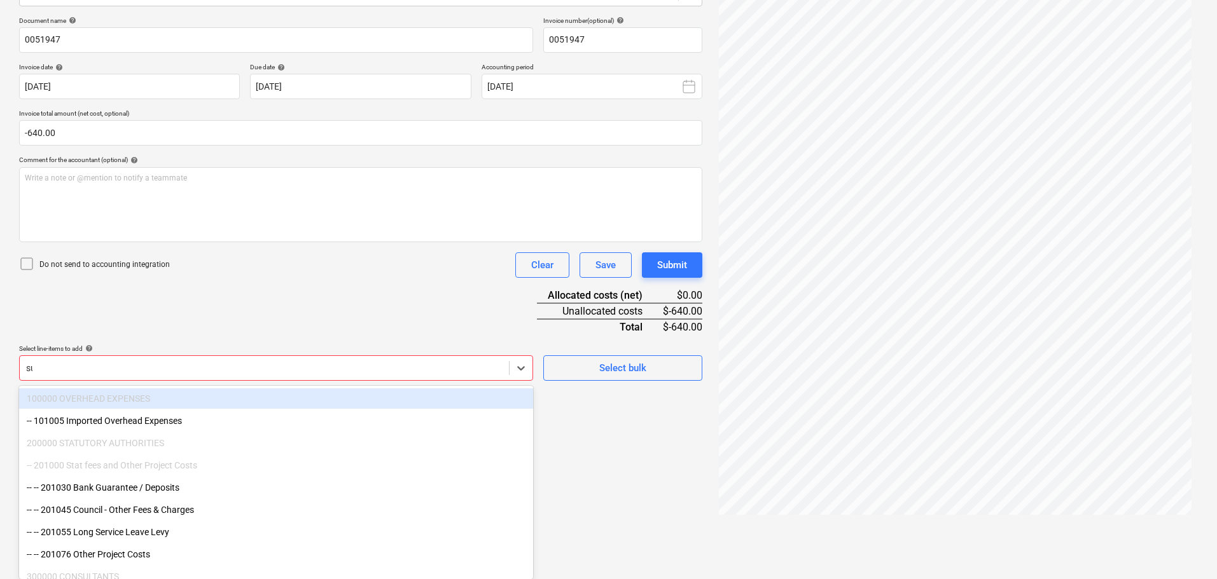
type input "sur"
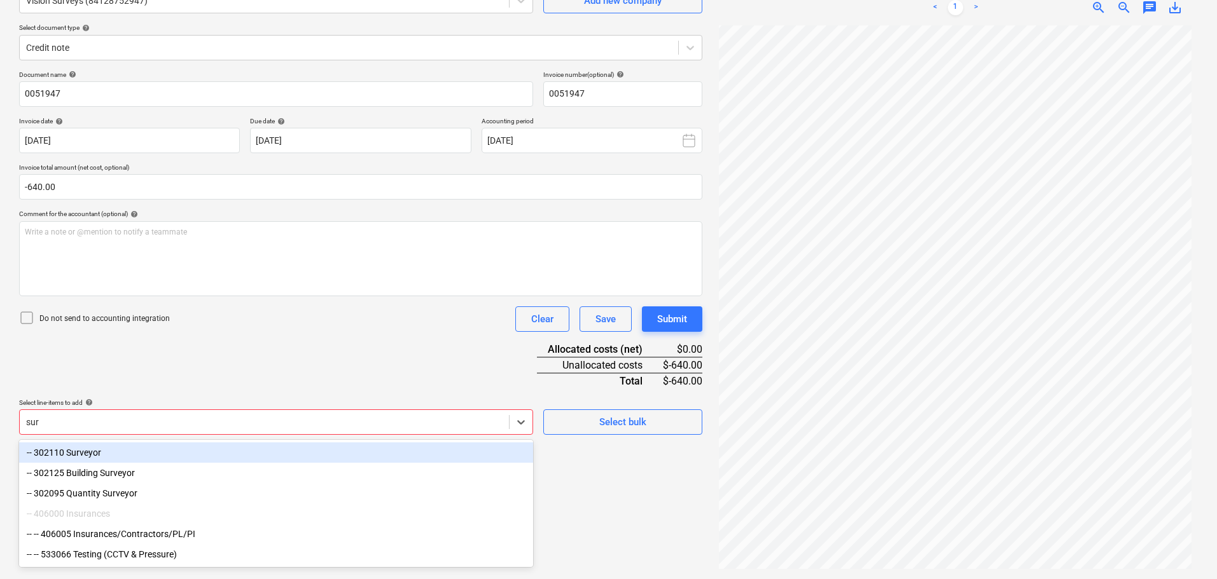
click at [88, 457] on div "-- 302110 Surveyor" at bounding box center [276, 453] width 514 height 20
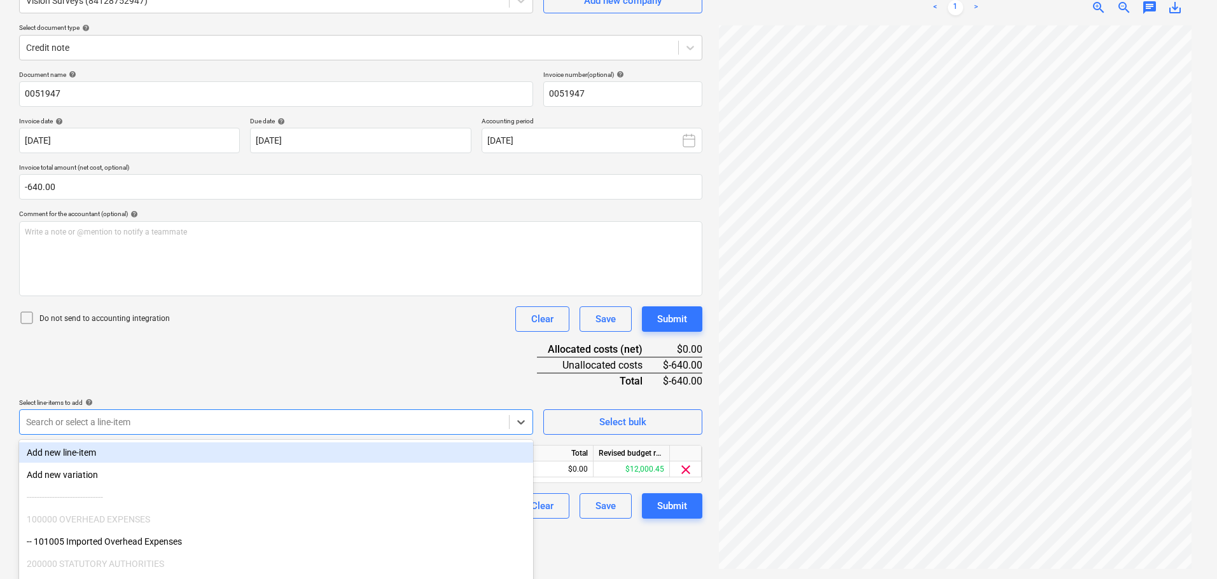
click at [194, 354] on div "Document name help 0051947 Invoice number (optional) help 0051947 Invoice date …" at bounding box center [360, 295] width 683 height 448
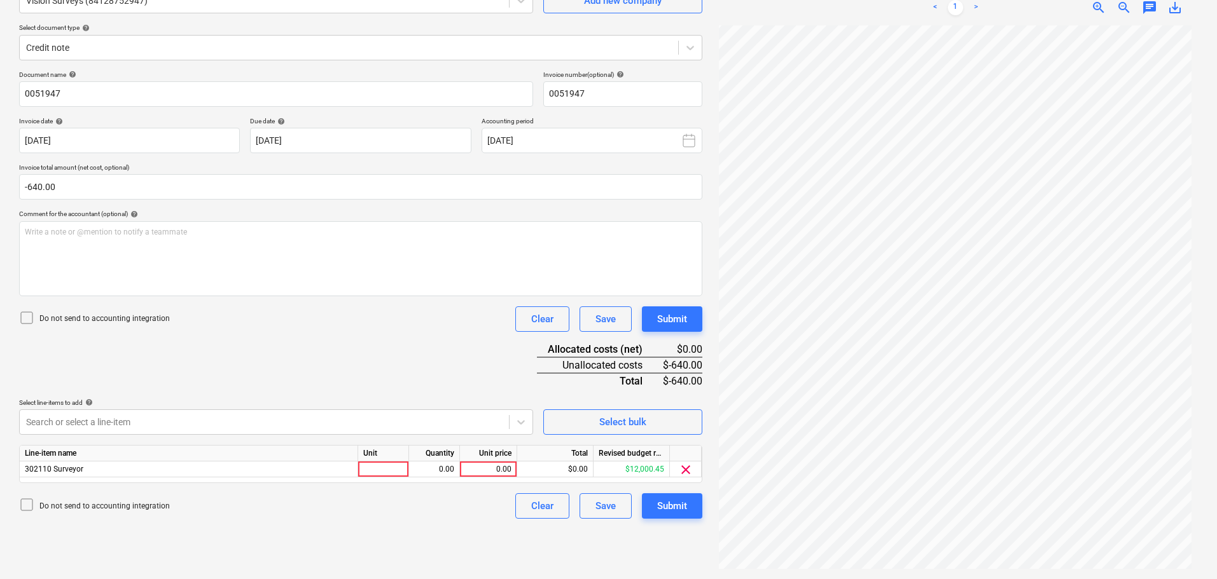
click at [382, 461] on div "Unit" at bounding box center [383, 454] width 51 height 16
click at [394, 468] on div at bounding box center [383, 470] width 51 height 16
type input "item"
type input "6"
type input "-640"
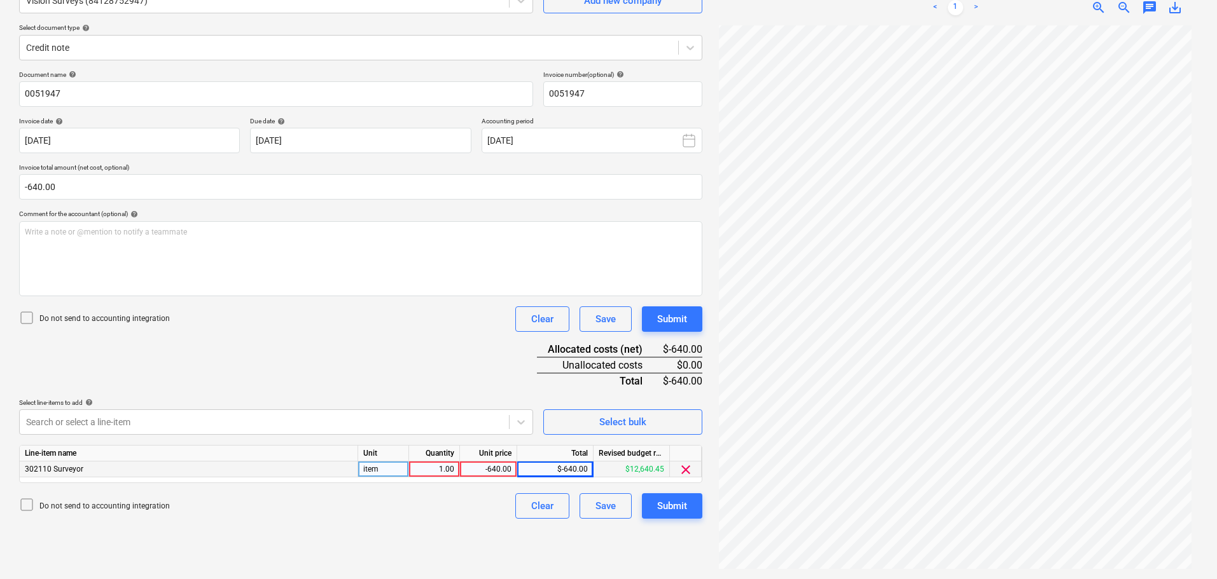
click at [348, 527] on div "Create new document Select company Vision Surveys (84128752947) Add new company…" at bounding box center [360, 255] width 693 height 638
click at [667, 507] on div "Submit" at bounding box center [672, 506] width 30 height 17
click at [429, 472] on div "1.00" at bounding box center [434, 470] width 40 height 16
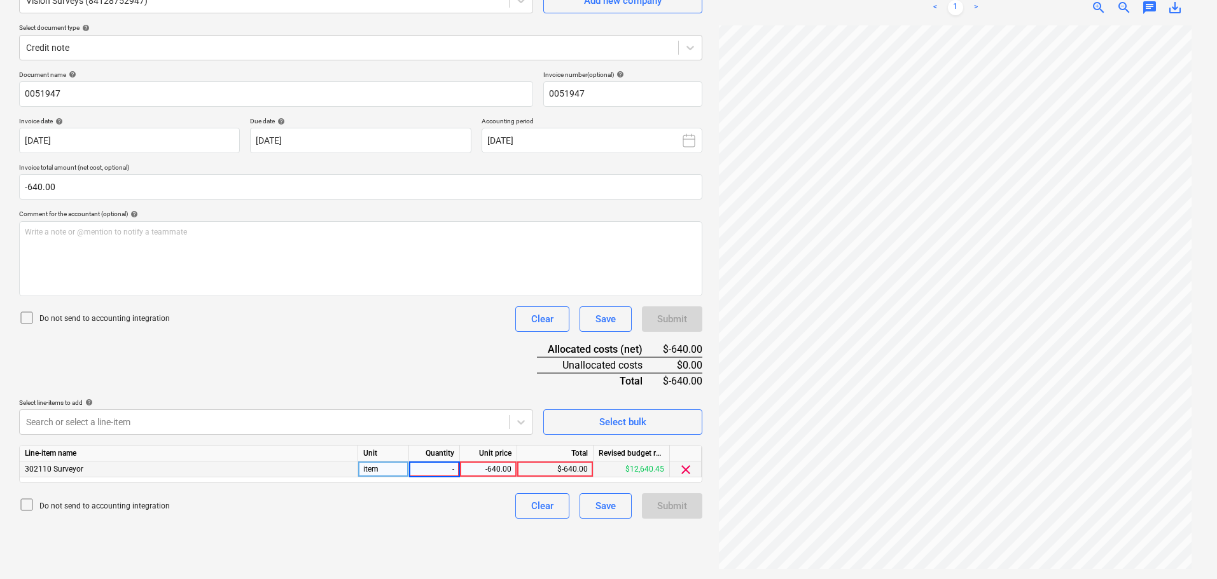
type input "-1"
click at [410, 503] on div "Do not send to accounting integration Clear Save Submit" at bounding box center [360, 506] width 683 height 25
click at [470, 471] on div "-640.00" at bounding box center [488, 470] width 46 height 16
click at [470, 471] on input "-640" at bounding box center [488, 469] width 57 height 15
type input "640"
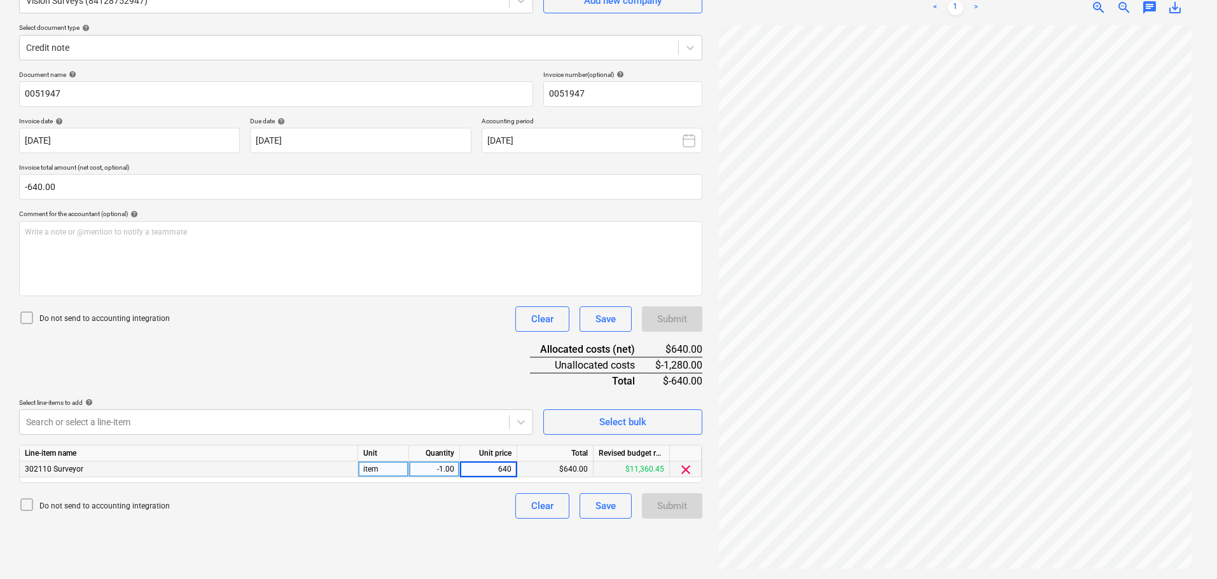
click at [473, 515] on div "Do not send to accounting integration Clear Save Submit" at bounding box center [360, 506] width 683 height 25
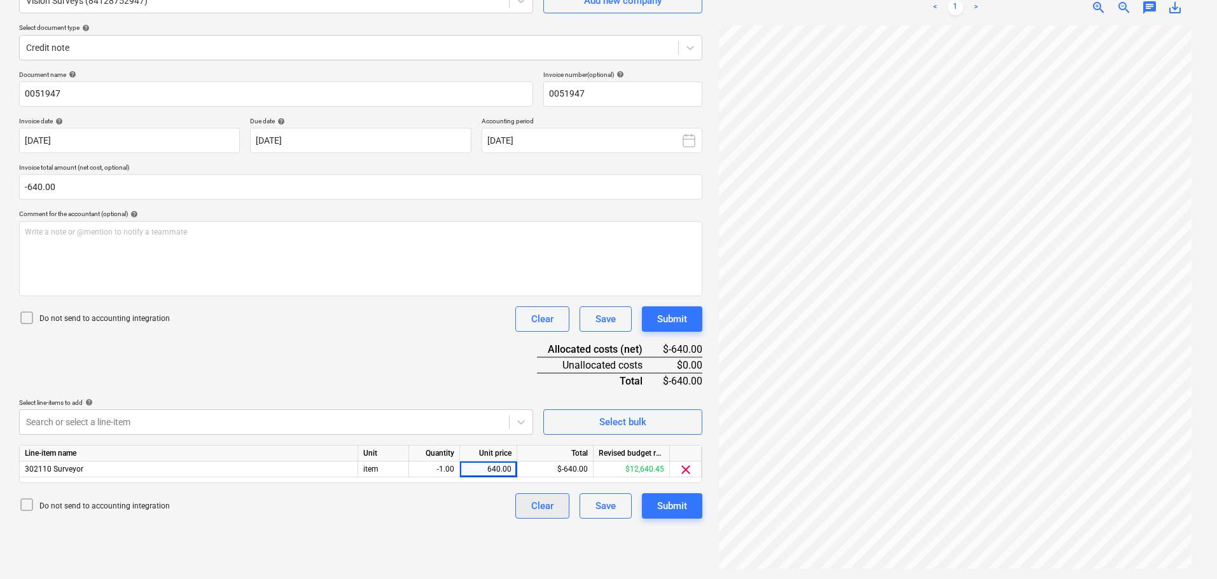
click at [516, 504] on button "Clear" at bounding box center [542, 506] width 54 height 25
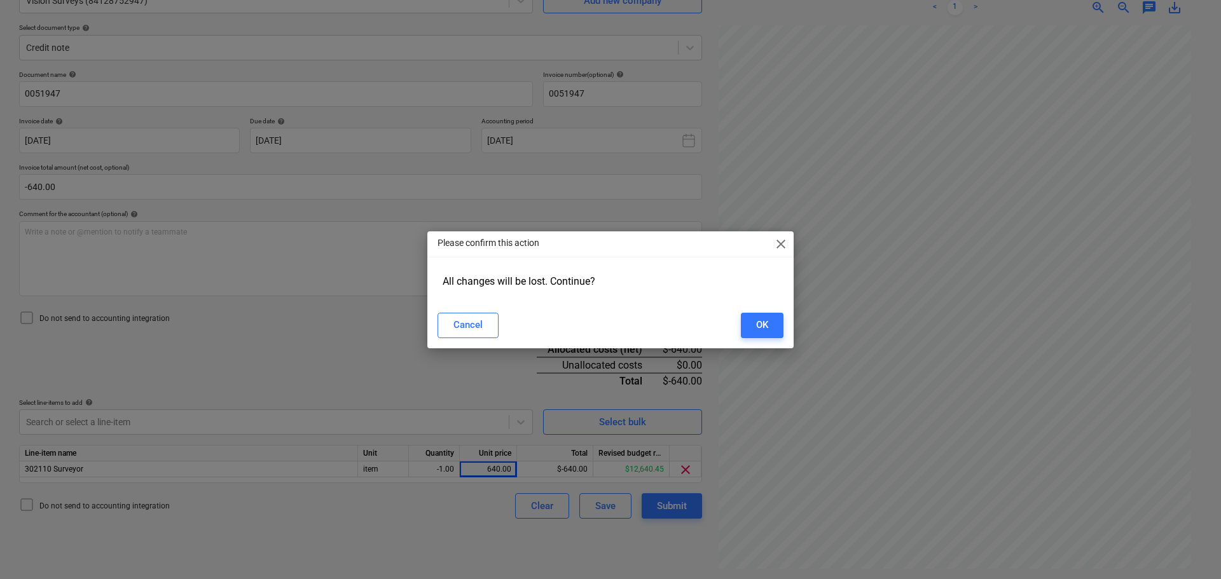
click at [766, 329] on div "OK" at bounding box center [762, 325] width 12 height 17
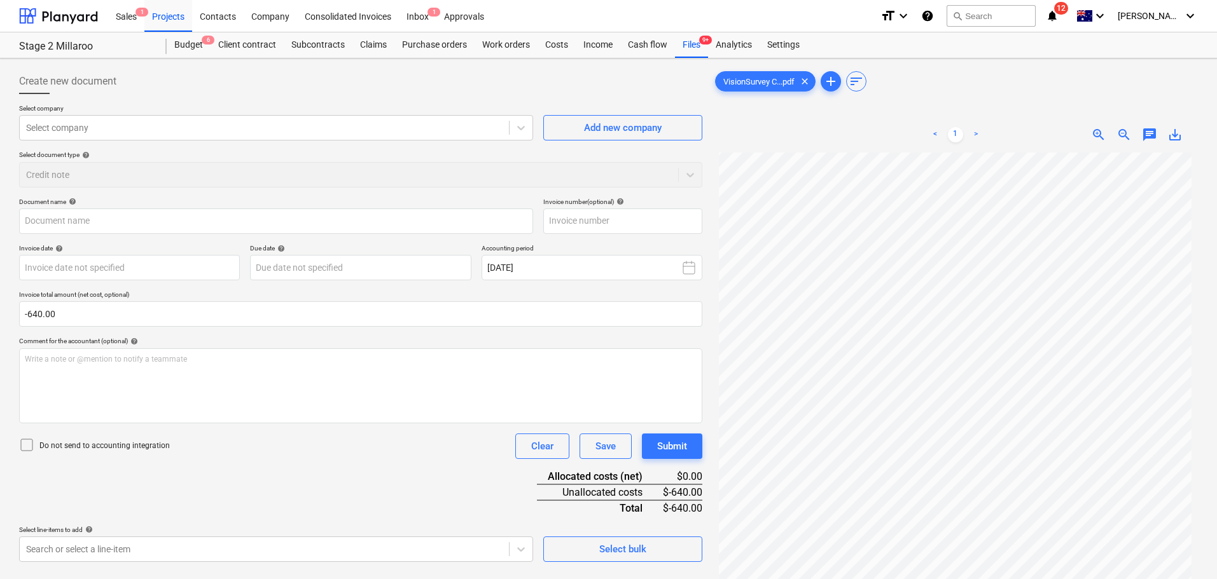
click at [199, 48] on div "Budget 6" at bounding box center [189, 44] width 44 height 25
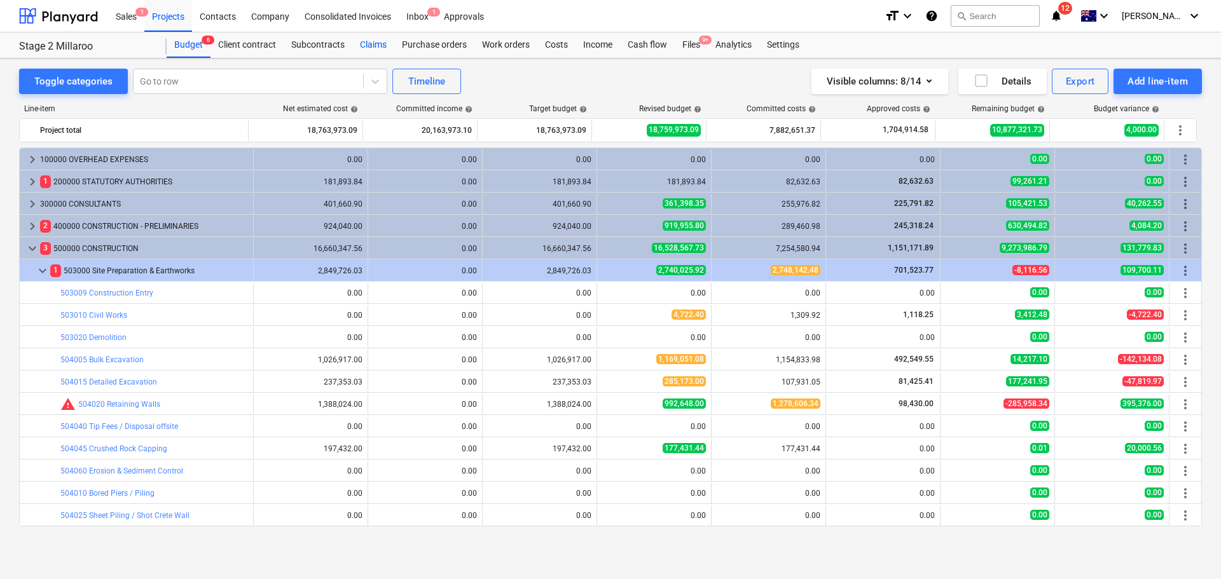
scroll to position [223, 0]
